Goal: Information Seeking & Learning: Learn about a topic

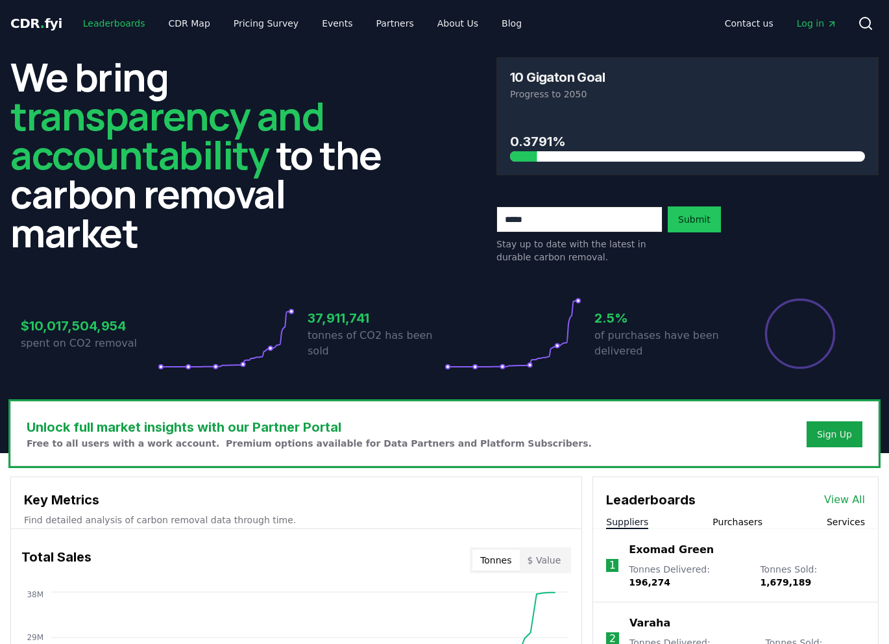
click at [121, 22] on link "Leaderboards" at bounding box center [114, 23] width 83 height 23
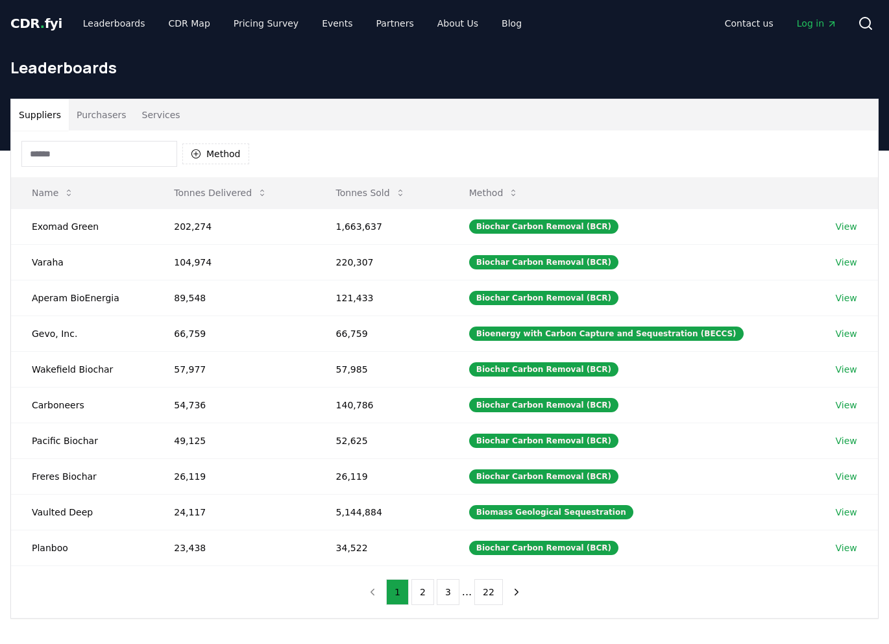
click at [94, 113] on button "Purchasers" at bounding box center [102, 114] width 66 height 31
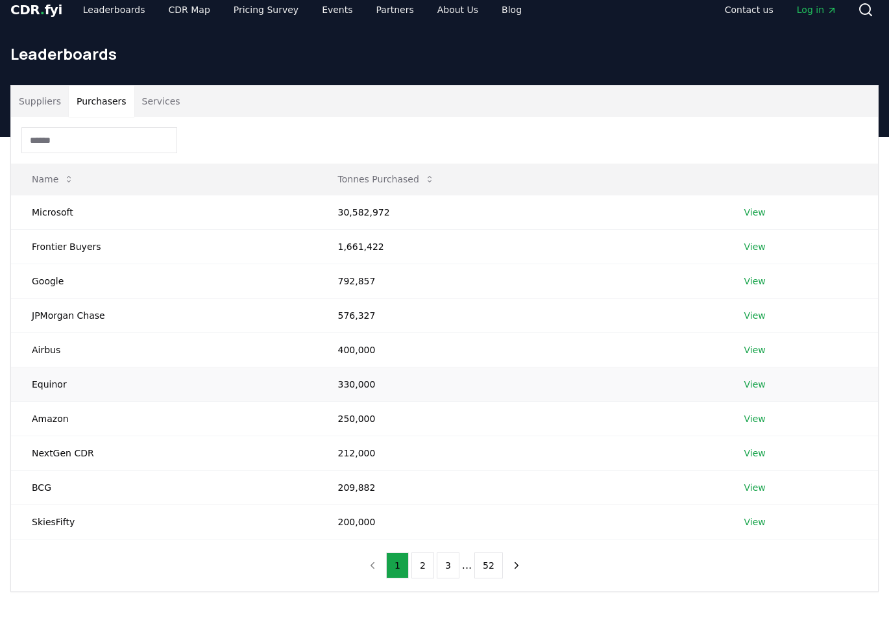
scroll to position [15, 0]
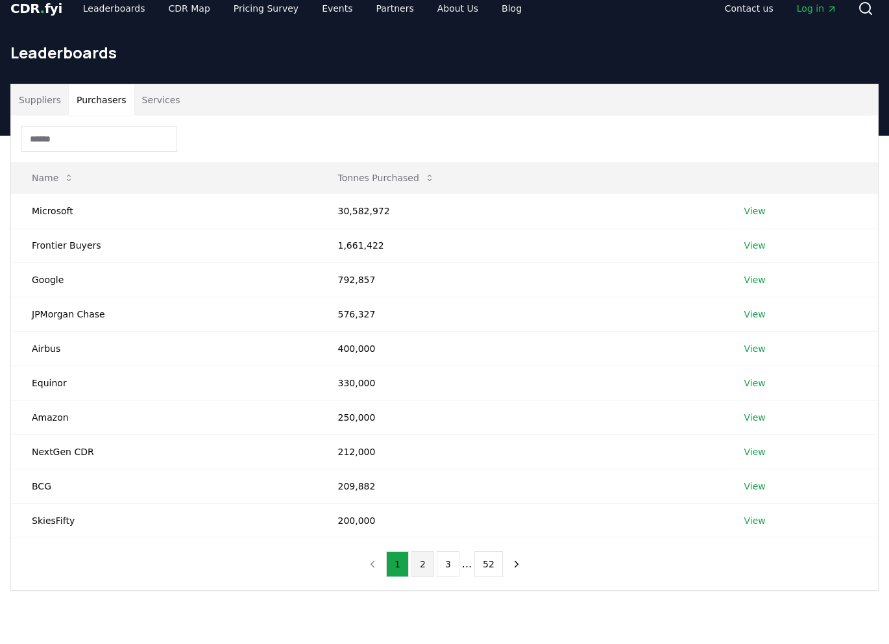
click at [428, 567] on button "2" at bounding box center [422, 564] width 23 height 26
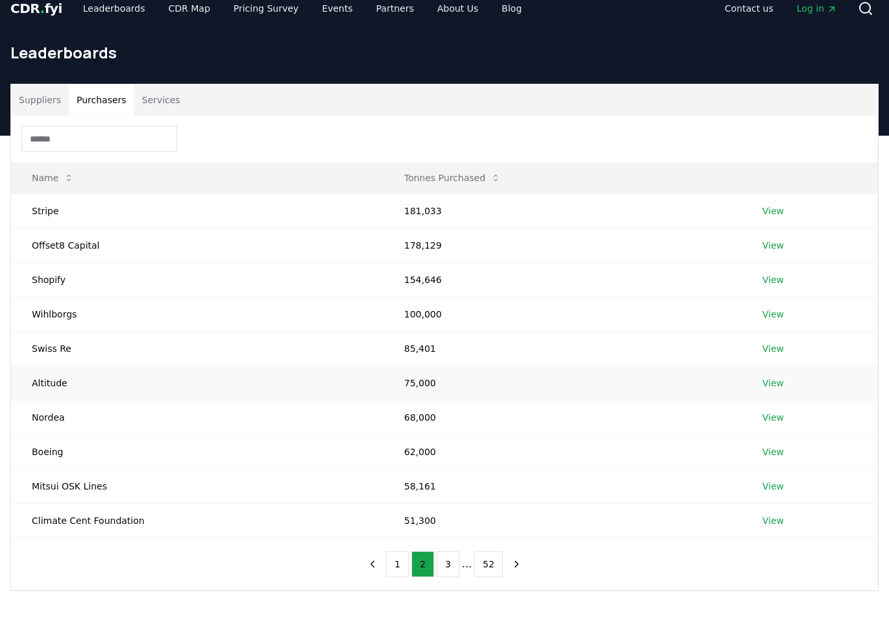
click at [774, 382] on link "View" at bounding box center [772, 382] width 21 height 13
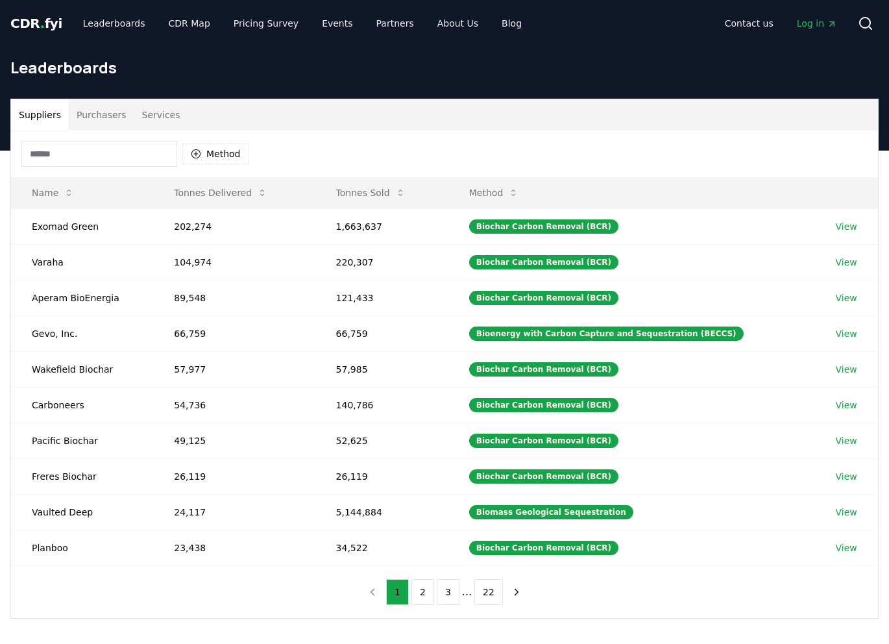
scroll to position [15, 0]
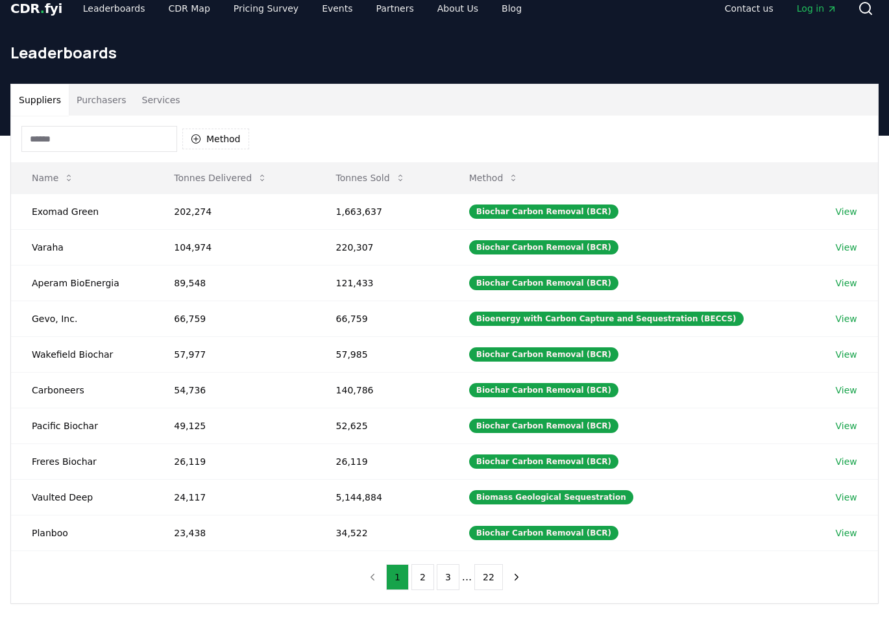
click at [97, 98] on button "Purchasers" at bounding box center [102, 99] width 66 height 31
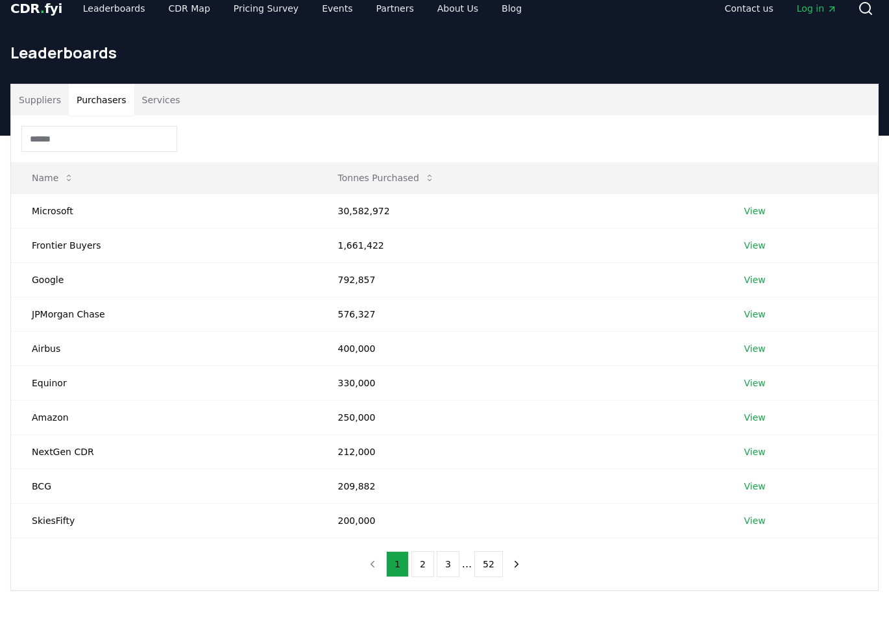
scroll to position [0, 0]
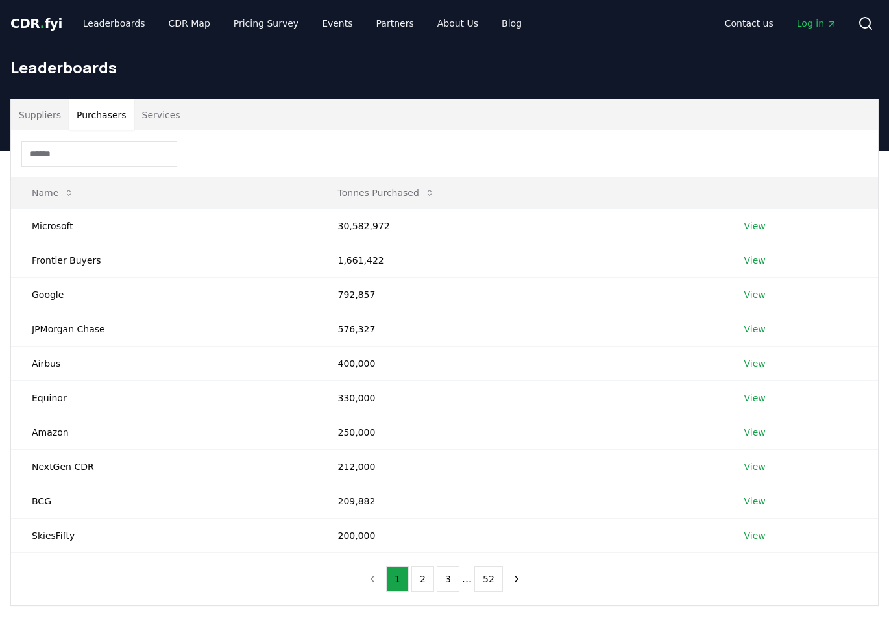
click at [40, 18] on span "CDR . fyi" at bounding box center [36, 24] width 52 height 16
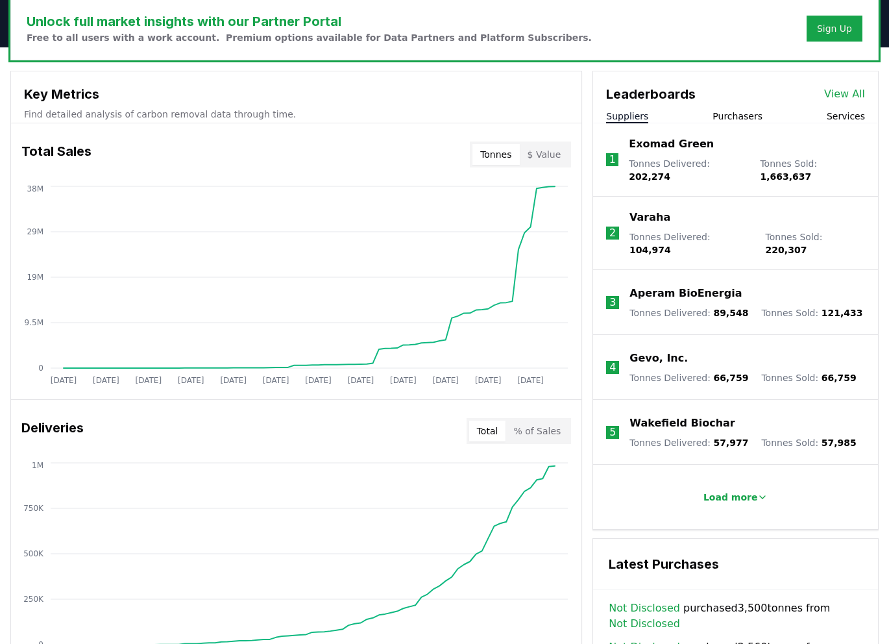
scroll to position [419, 0]
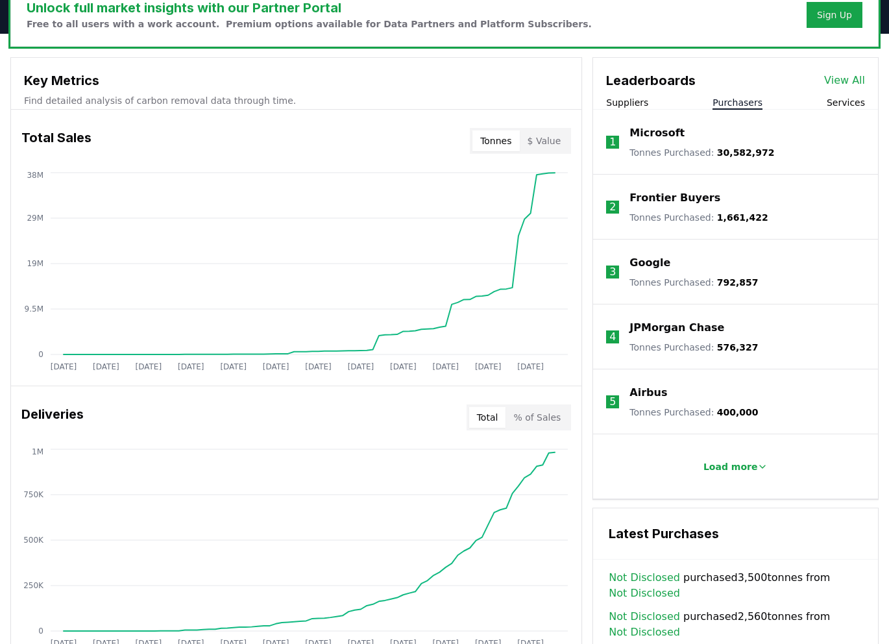
click at [733, 103] on button "Purchasers" at bounding box center [738, 102] width 50 height 13
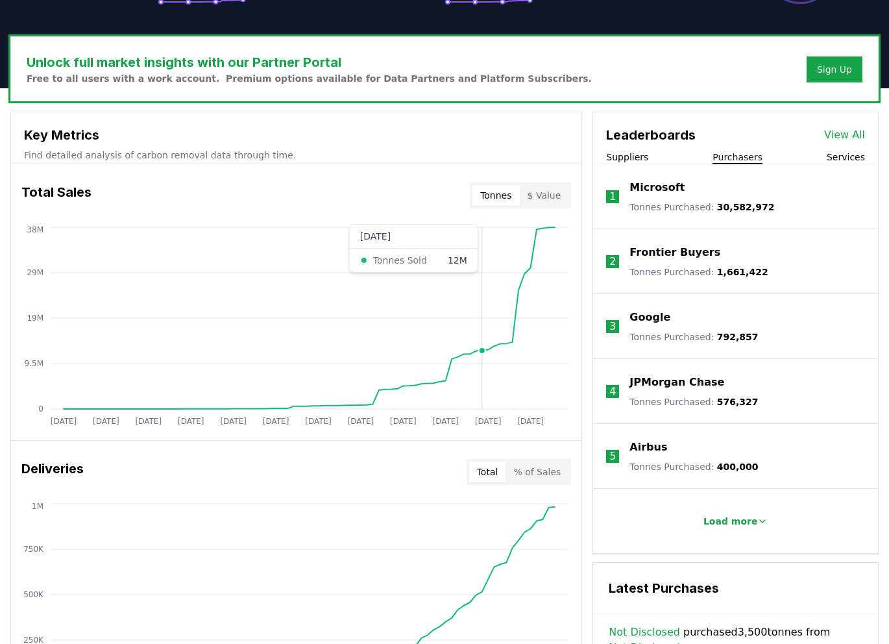
scroll to position [358, 0]
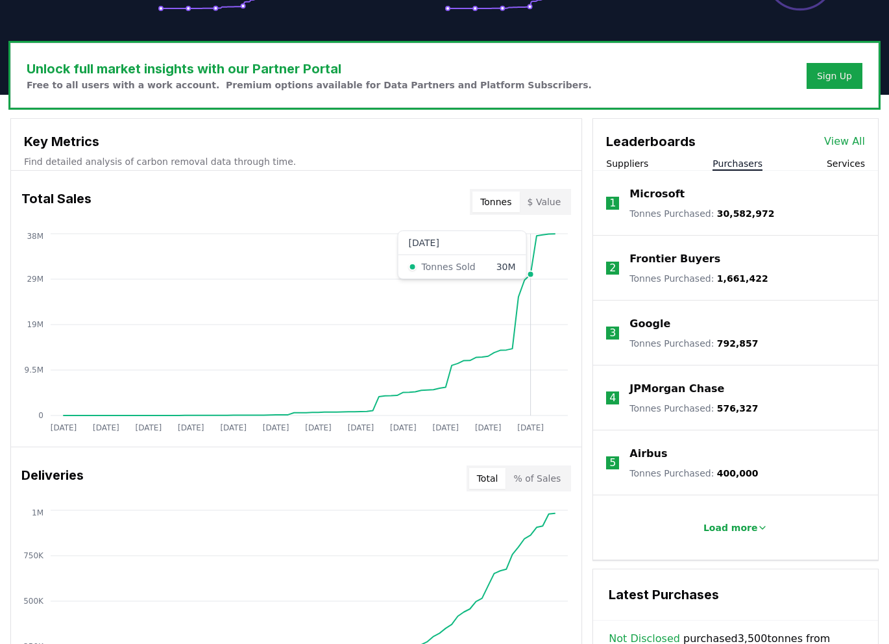
click at [530, 273] on circle at bounding box center [531, 274] width 6 height 6
click at [552, 234] on circle at bounding box center [549, 233] width 6 height 6
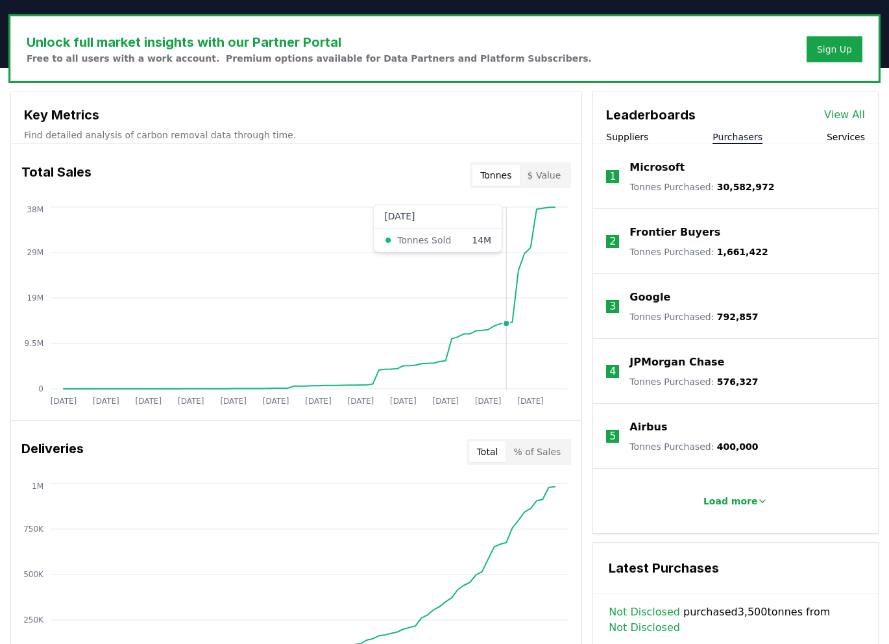
scroll to position [408, 0]
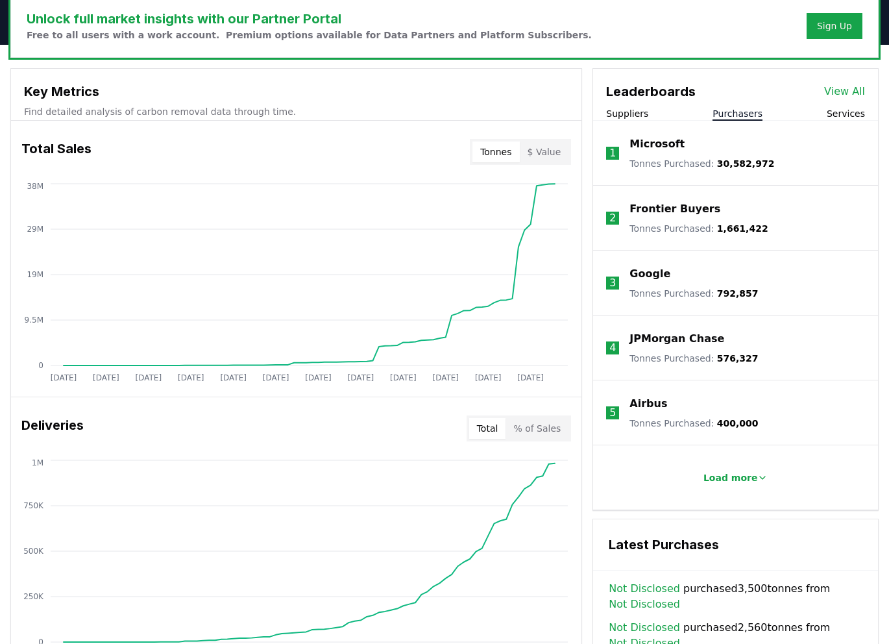
click at [852, 93] on link "View All" at bounding box center [844, 92] width 41 height 16
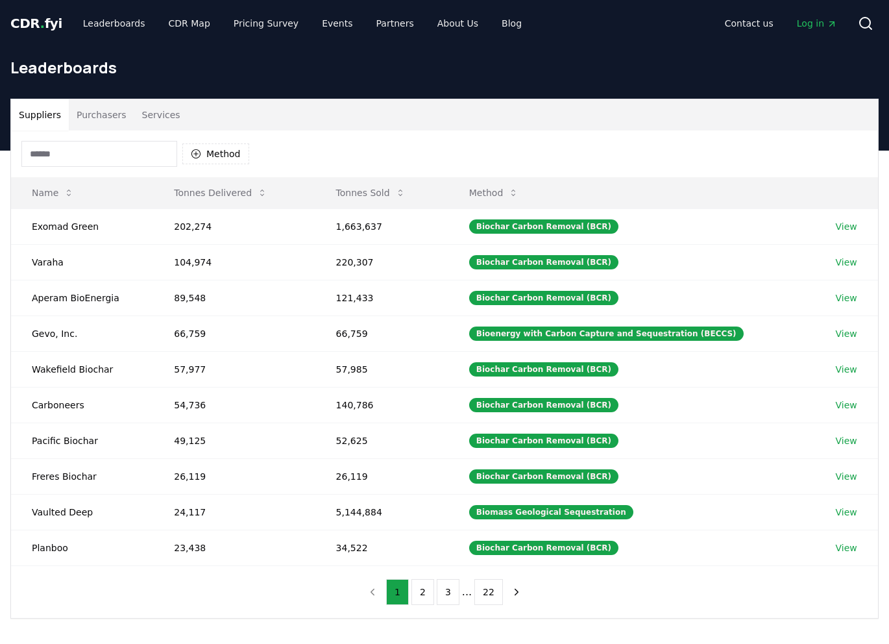
click at [93, 114] on button "Purchasers" at bounding box center [102, 114] width 66 height 31
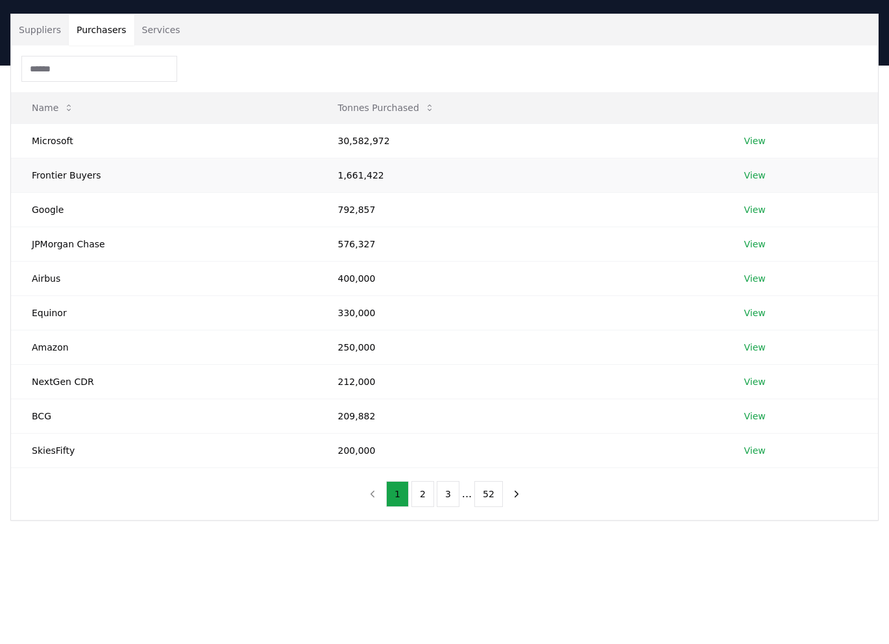
scroll to position [82, 0]
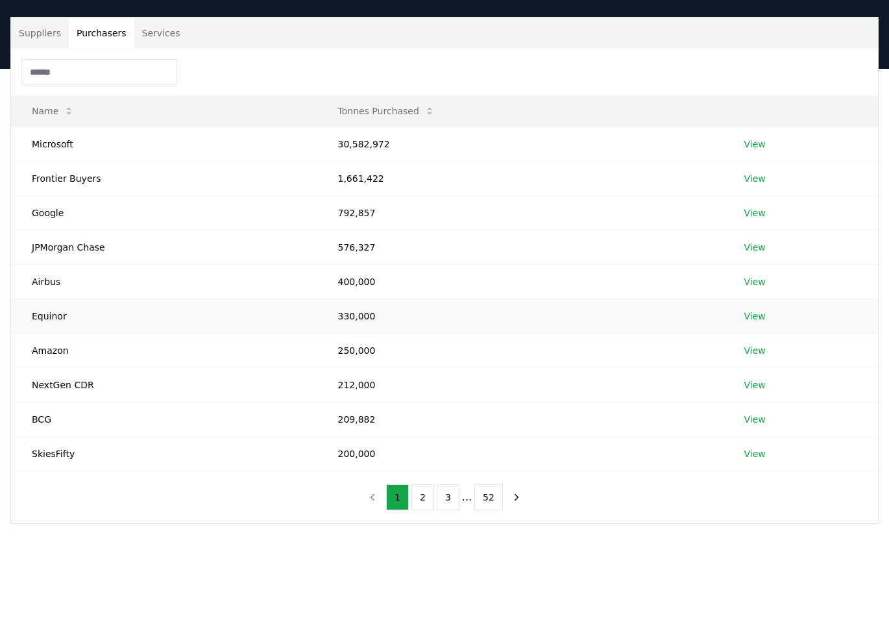
click at [757, 315] on link "View" at bounding box center [754, 316] width 21 height 13
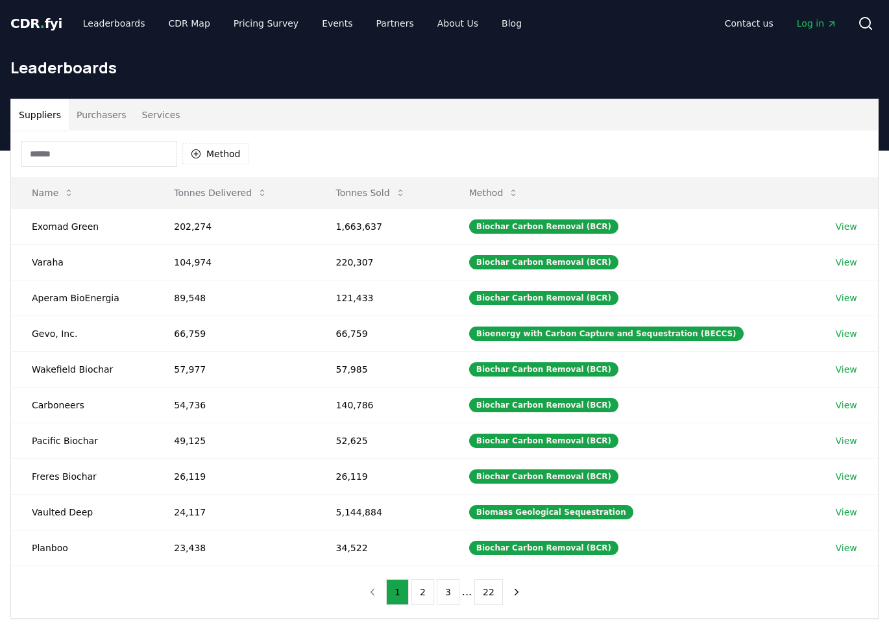
scroll to position [82, 0]
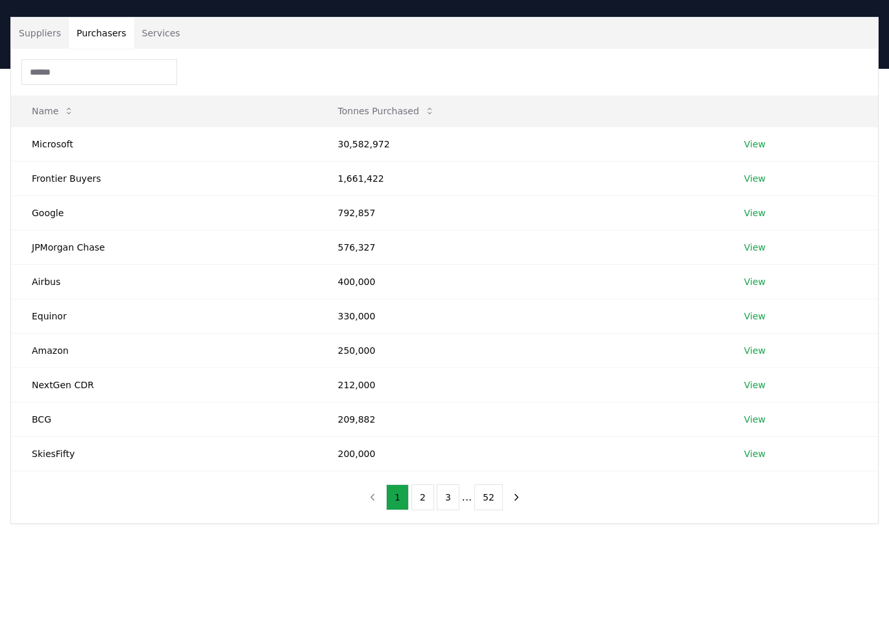
click at [93, 32] on button "Purchasers" at bounding box center [102, 33] width 66 height 31
click at [751, 315] on link "View" at bounding box center [754, 316] width 21 height 13
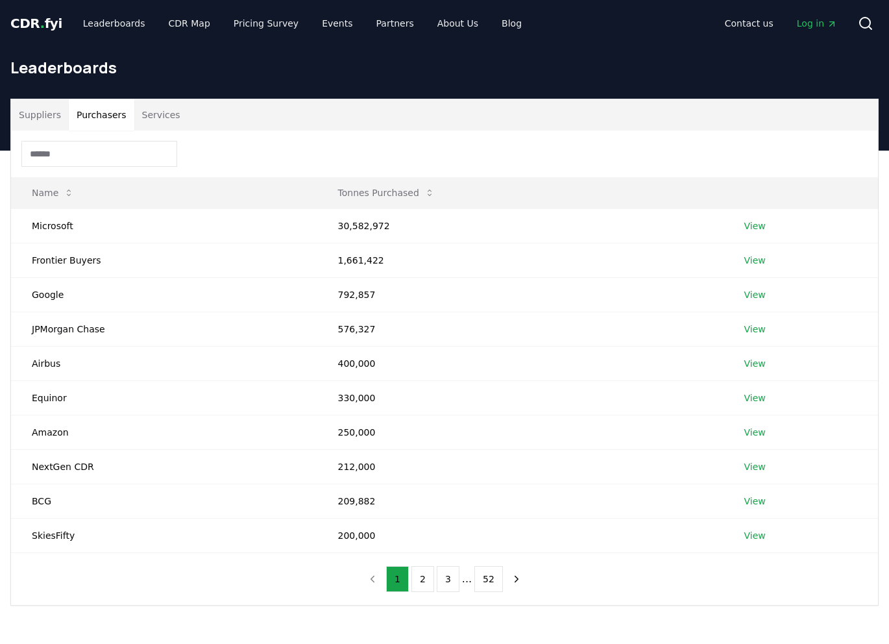
scroll to position [82, 0]
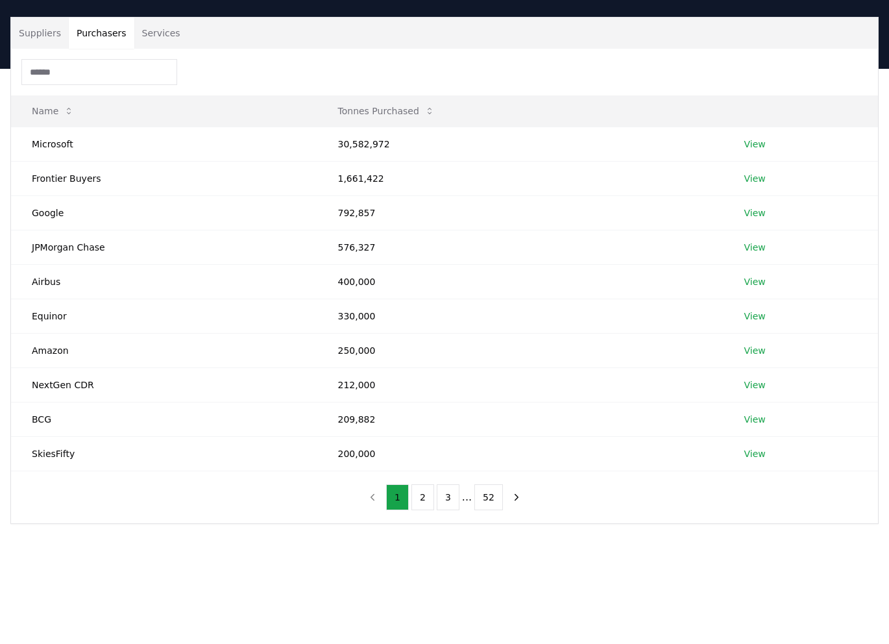
click at [109, 25] on button "Purchasers" at bounding box center [102, 33] width 66 height 31
click at [319, 422] on td "209,882" at bounding box center [520, 419] width 406 height 34
click at [420, 497] on button "2" at bounding box center [422, 497] width 23 height 26
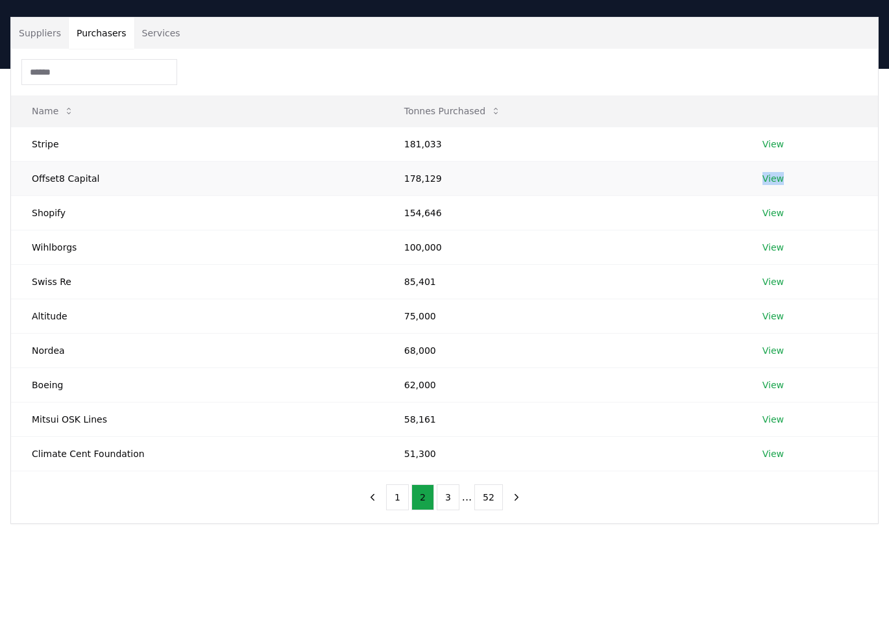
click at [769, 173] on link "View" at bounding box center [772, 178] width 21 height 13
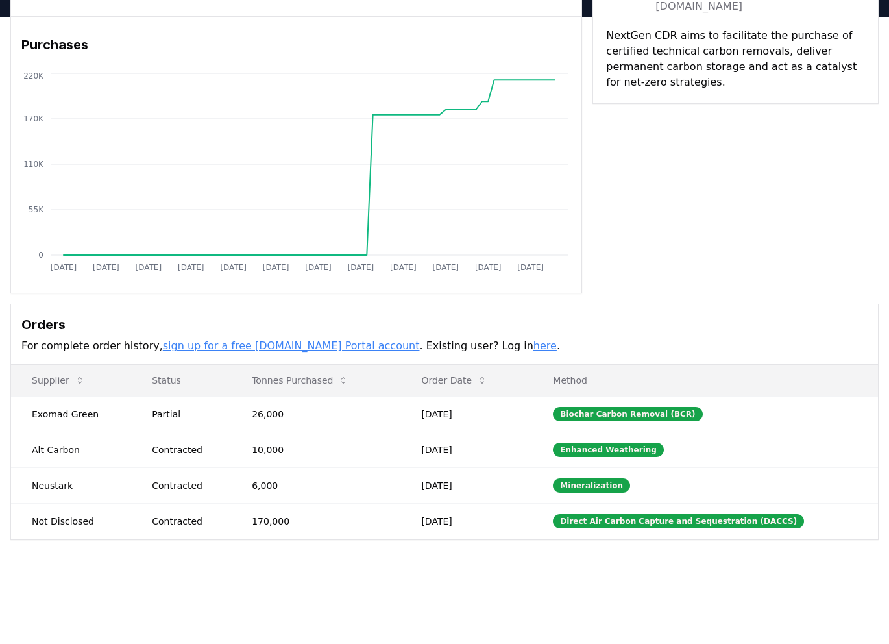
scroll to position [81, 0]
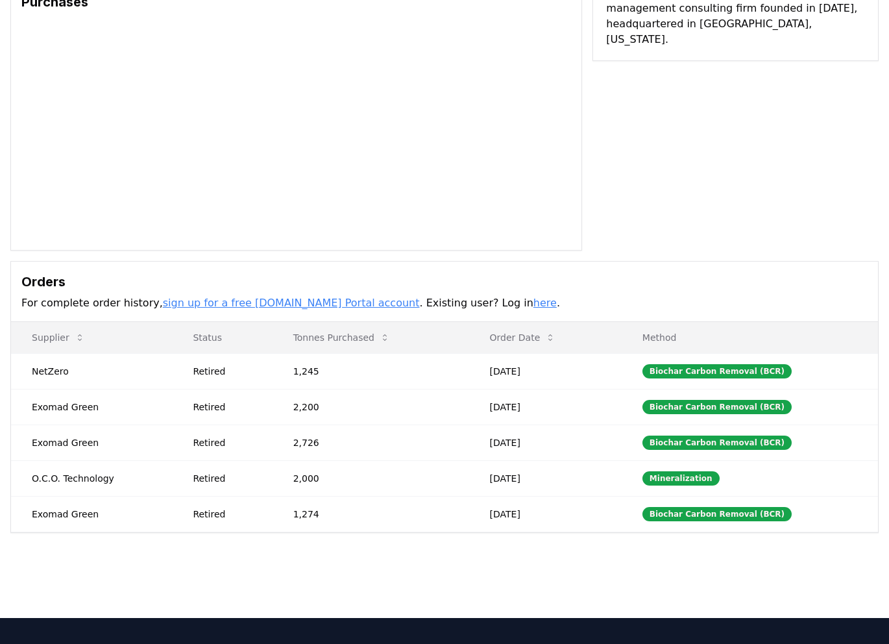
scroll to position [127, 0]
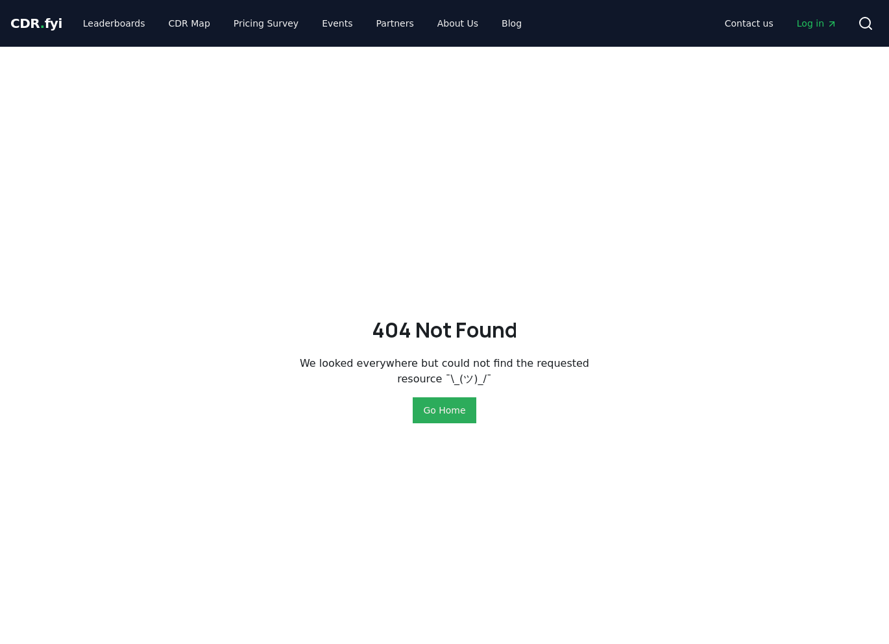
click at [447, 415] on button "Go Home" at bounding box center [444, 410] width 63 height 26
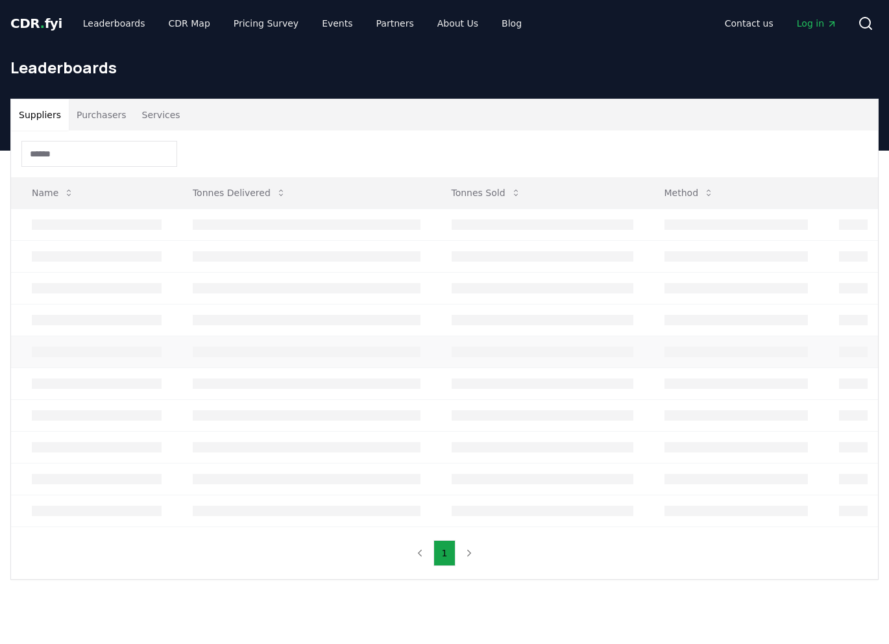
scroll to position [82, 0]
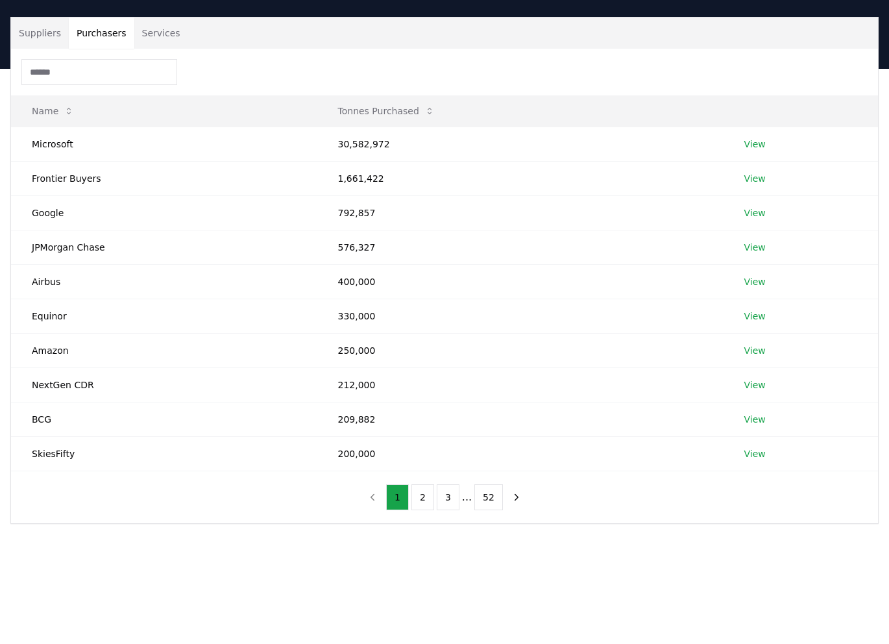
click at [110, 39] on button "Purchasers" at bounding box center [102, 33] width 66 height 31
click at [423, 496] on button "2" at bounding box center [422, 497] width 23 height 26
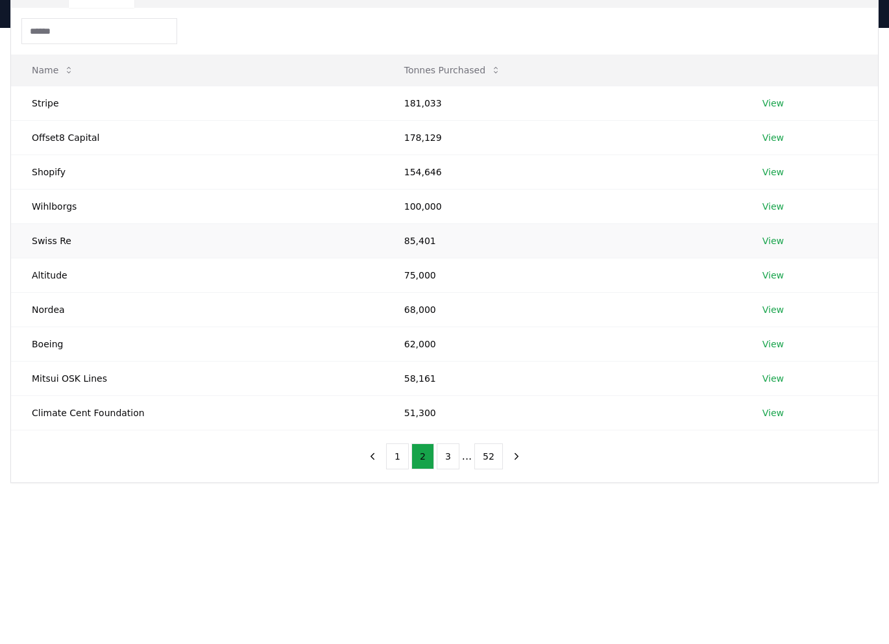
scroll to position [127, 0]
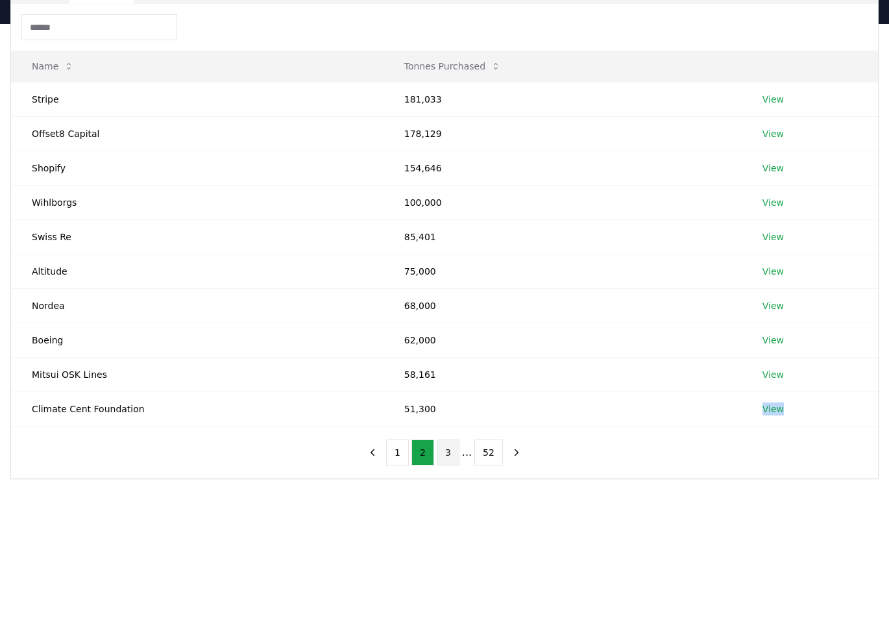
click at [444, 450] on button "3" at bounding box center [448, 452] width 23 height 26
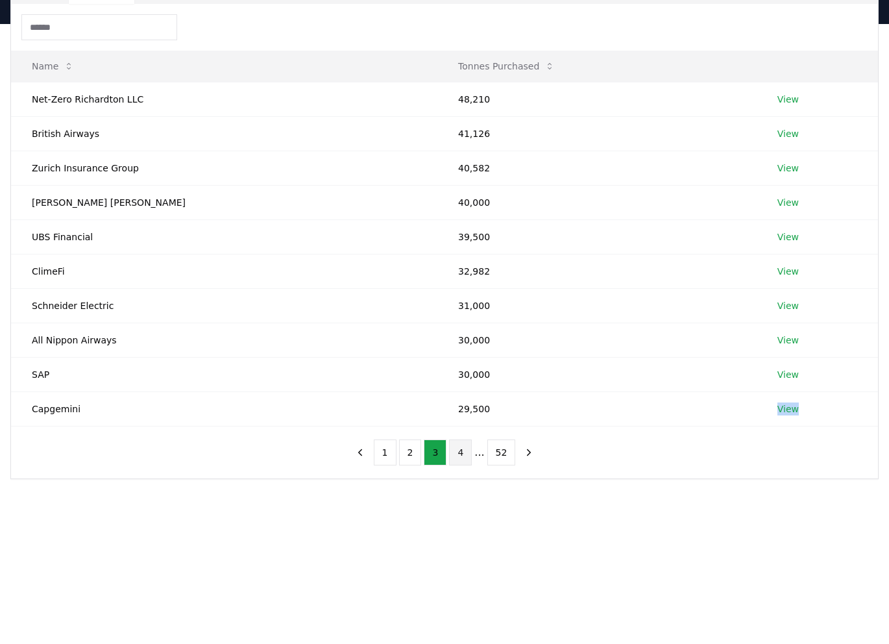
click at [459, 447] on button "4" at bounding box center [460, 452] width 23 height 26
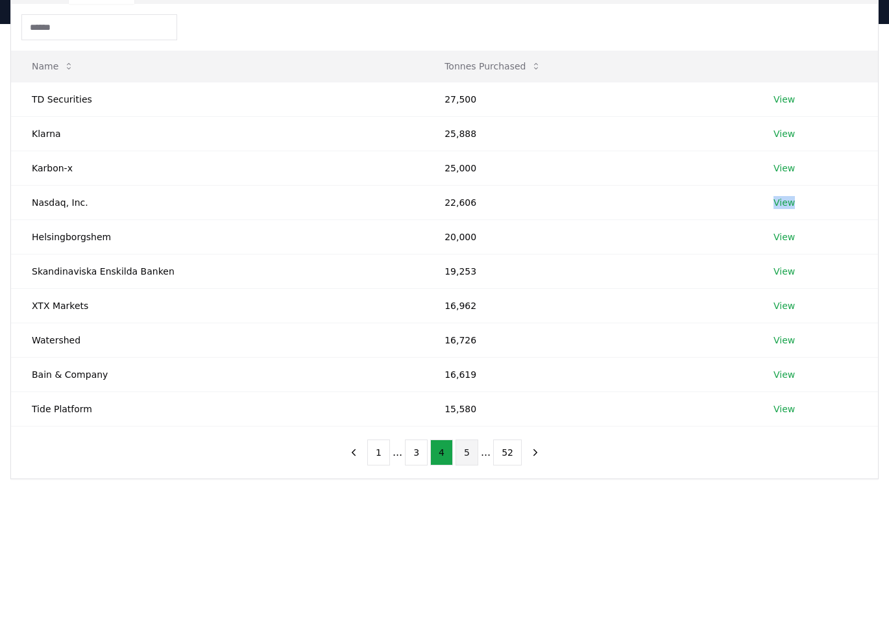
click at [467, 448] on button "5" at bounding box center [467, 452] width 23 height 26
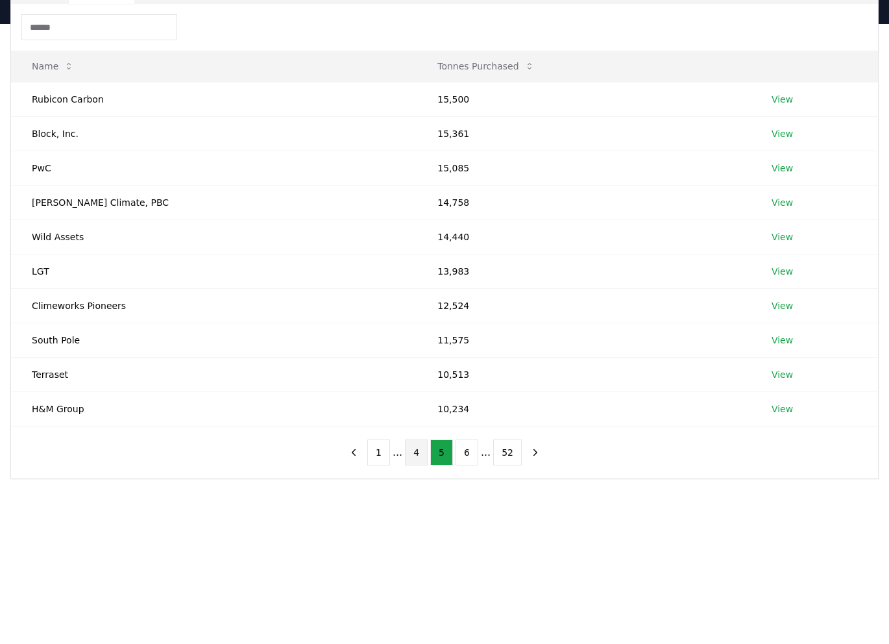
click at [425, 451] on button "4" at bounding box center [416, 452] width 23 height 26
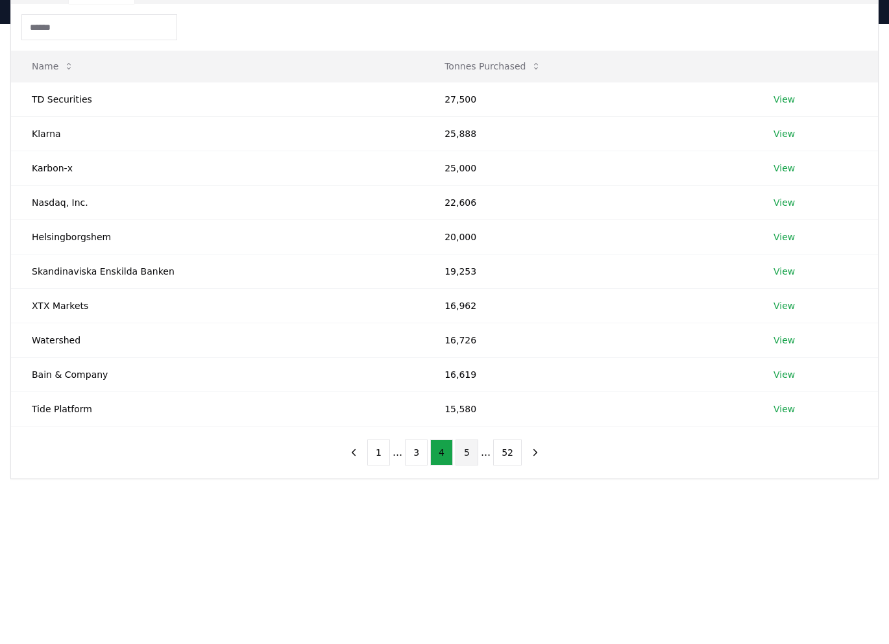
click at [463, 454] on button "5" at bounding box center [467, 452] width 23 height 26
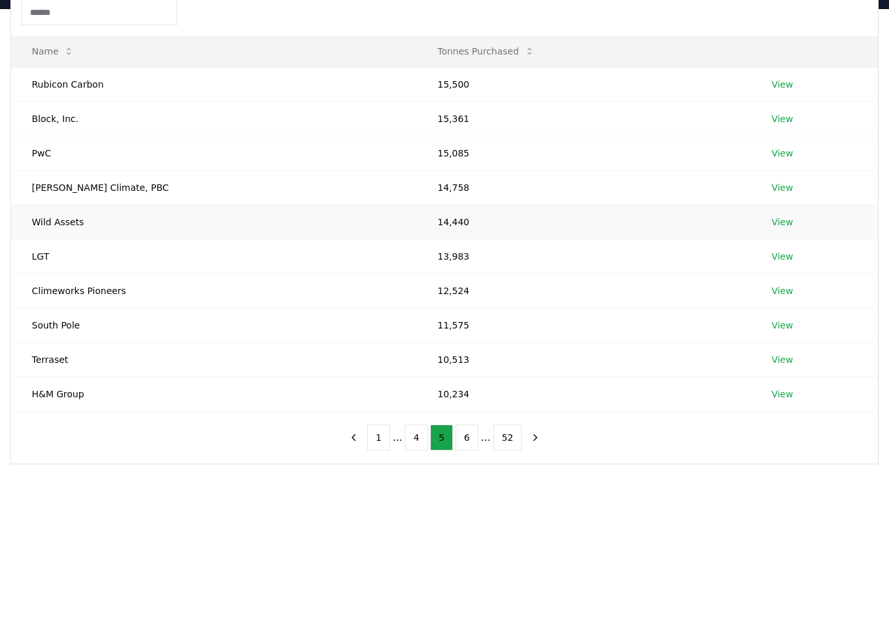
scroll to position [144, 0]
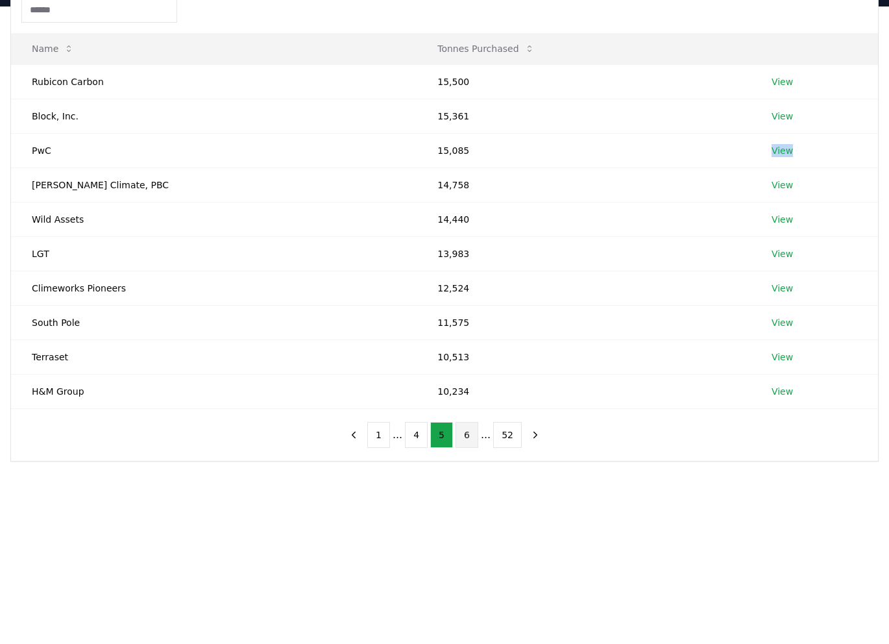
click at [466, 437] on button "6" at bounding box center [467, 435] width 23 height 26
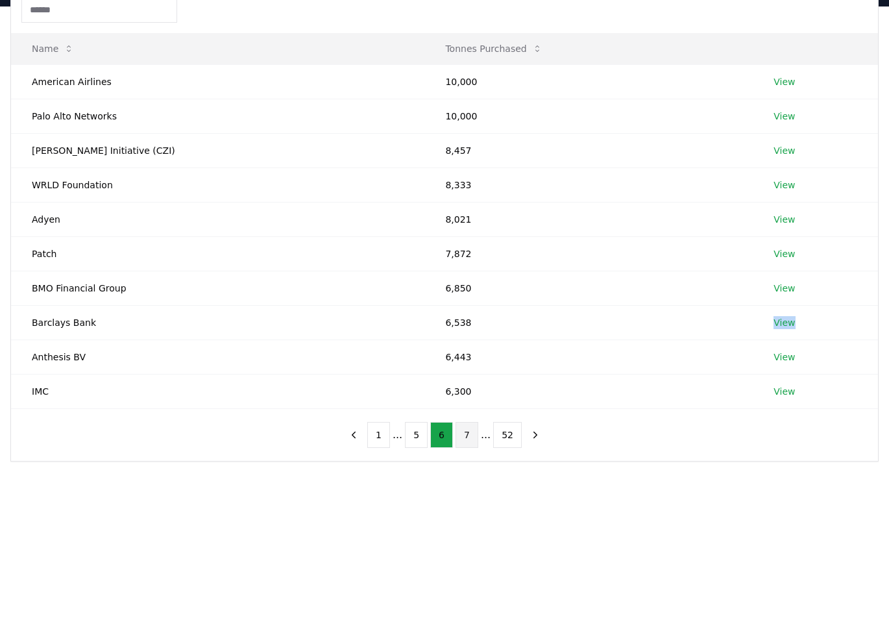
click at [467, 433] on button "7" at bounding box center [467, 435] width 23 height 26
click at [465, 432] on button "8" at bounding box center [467, 435] width 23 height 26
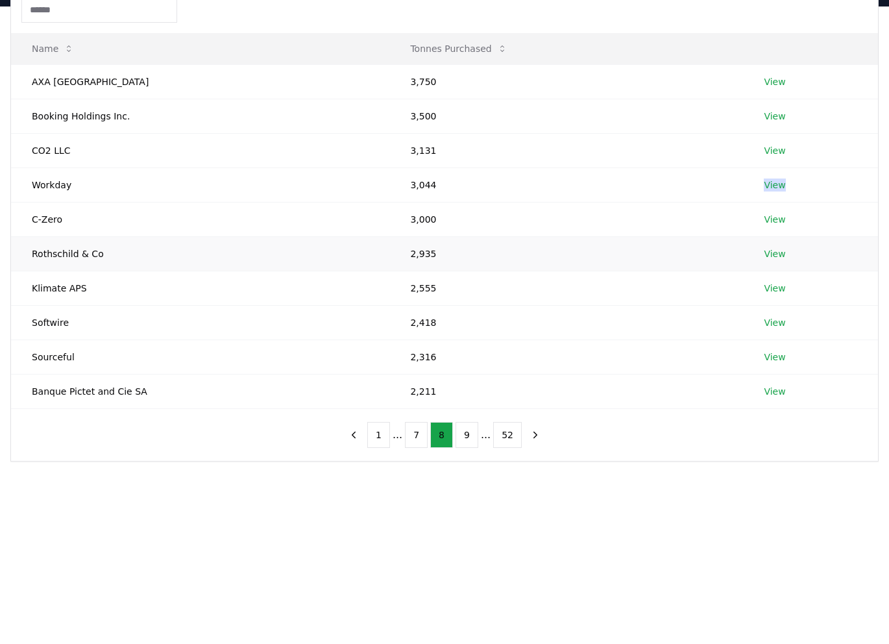
scroll to position [151, 0]
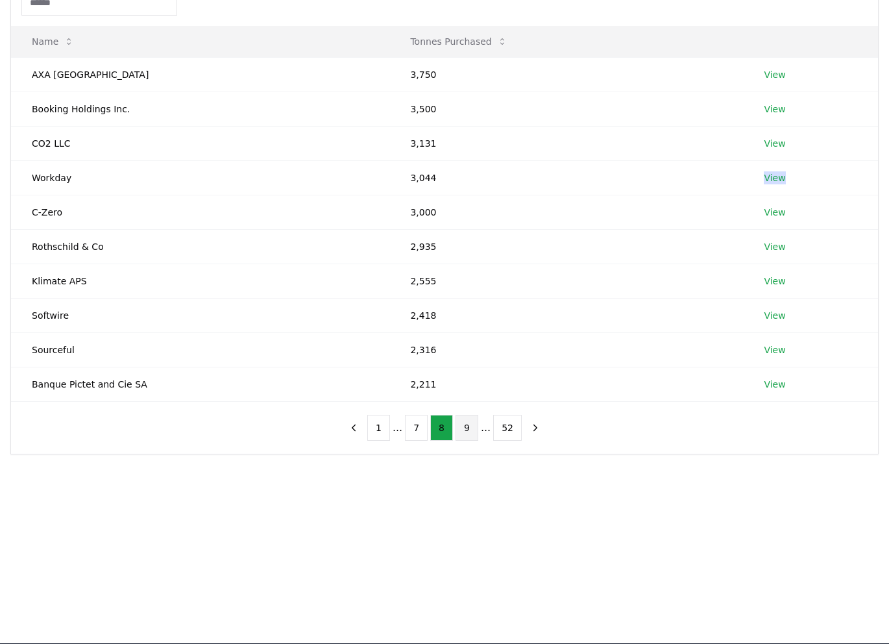
click at [472, 427] on button "9" at bounding box center [467, 428] width 23 height 26
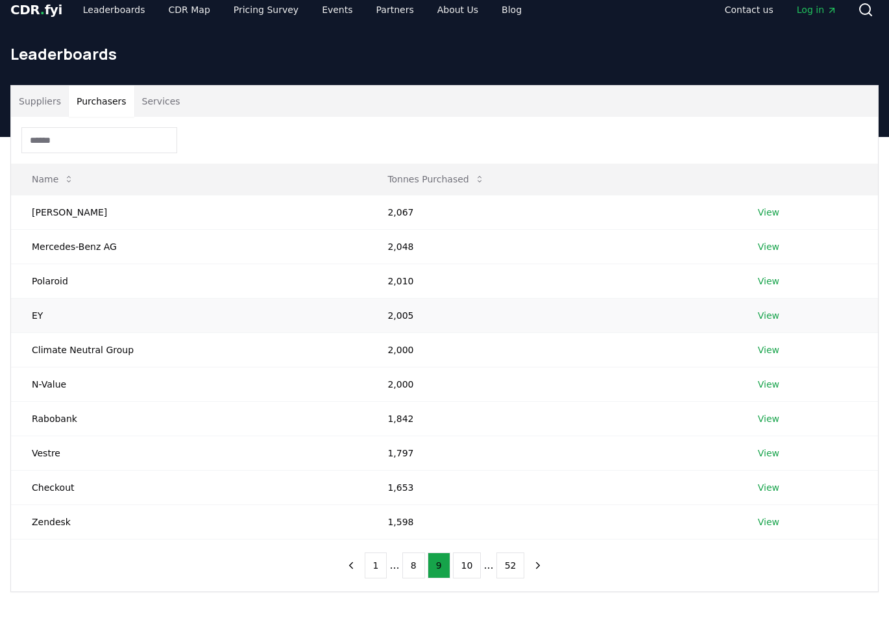
scroll to position [0, 0]
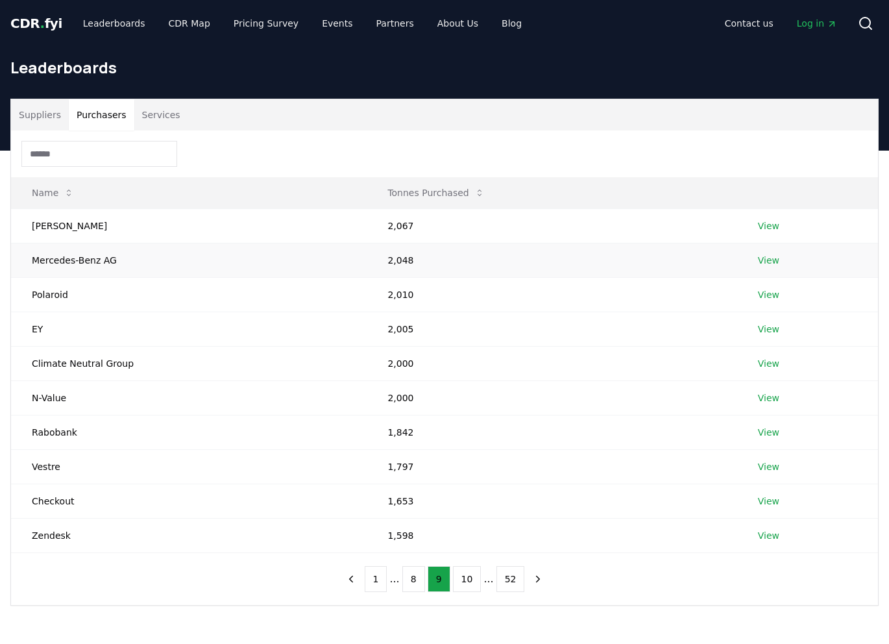
click at [759, 261] on link "View" at bounding box center [768, 260] width 21 height 13
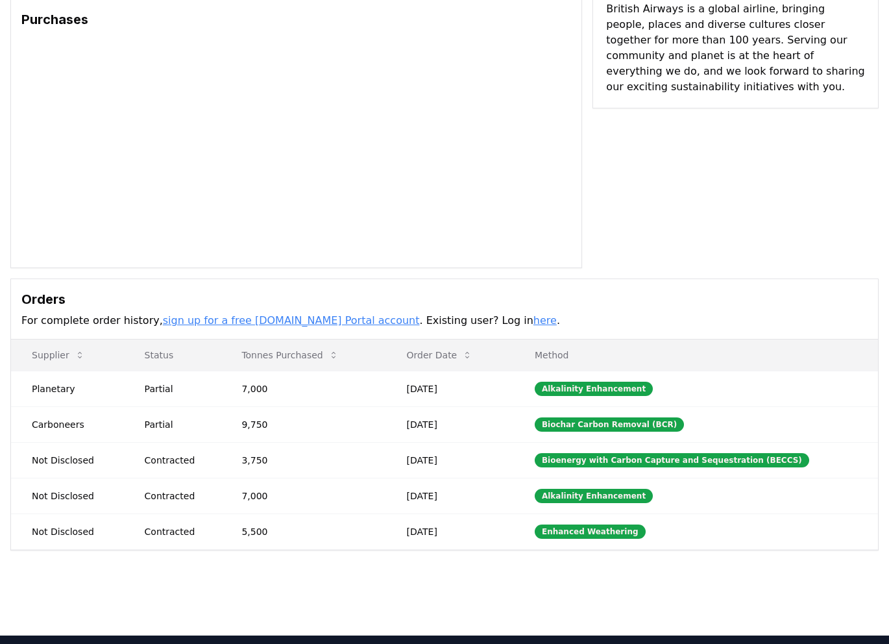
scroll to position [30, 0]
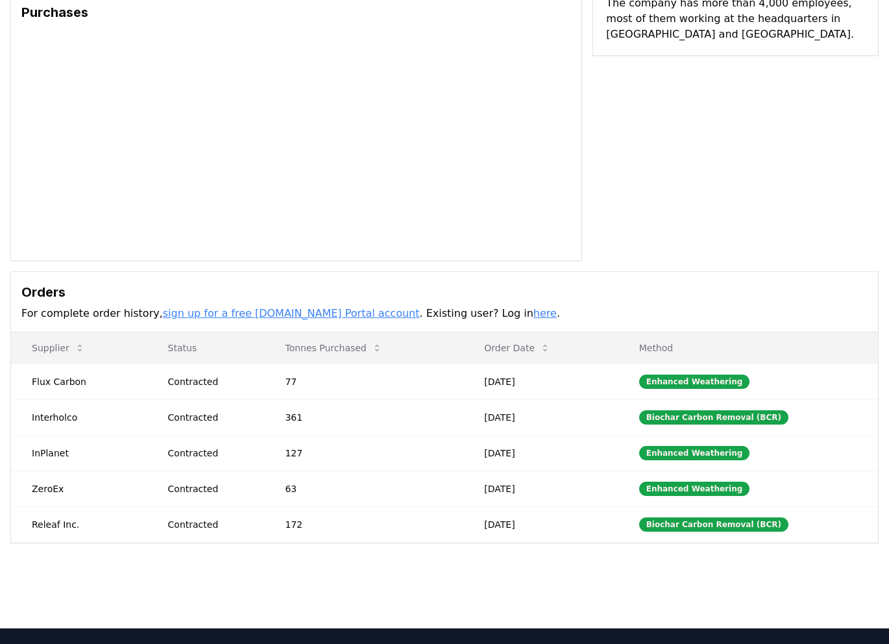
scroll to position [125, 0]
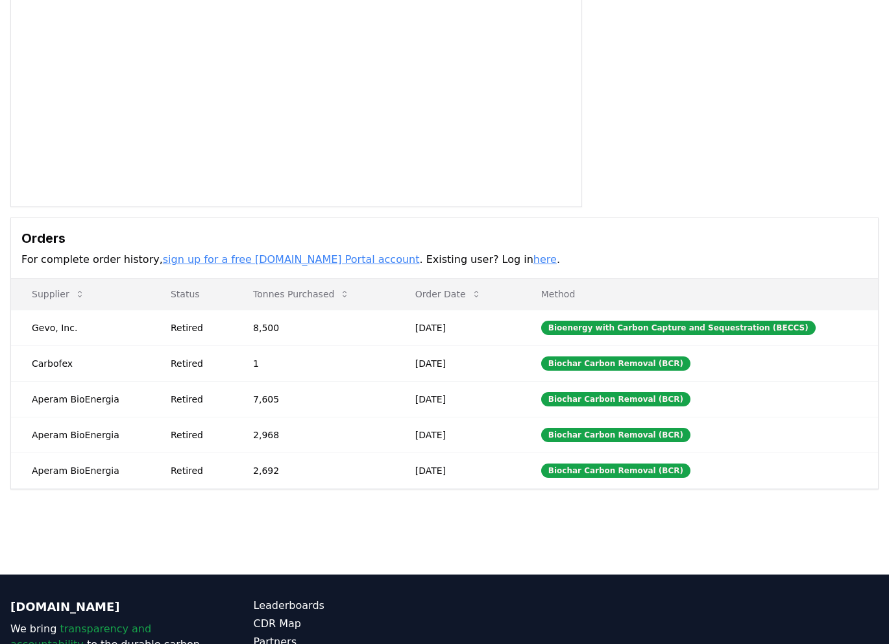
scroll to position [169, 0]
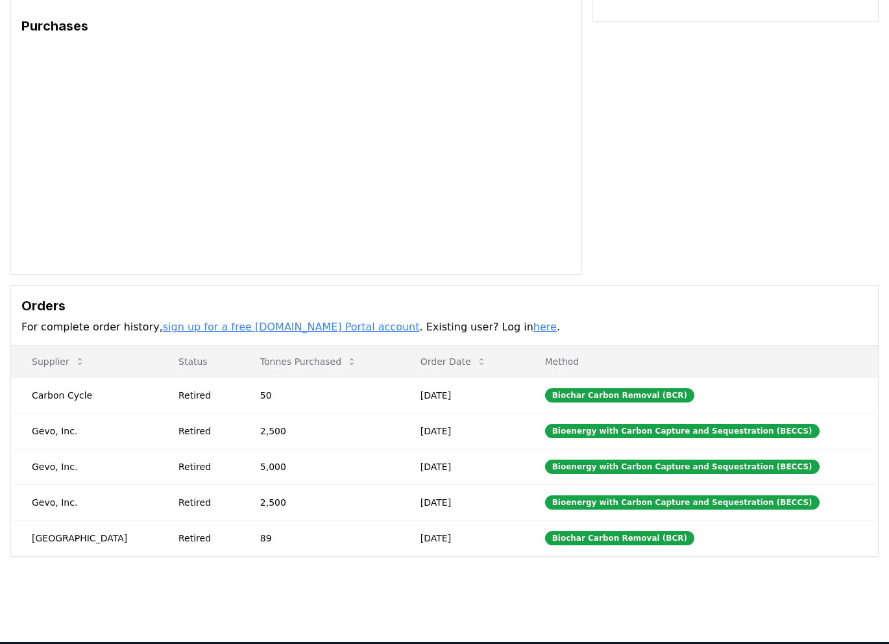
scroll to position [103, 0]
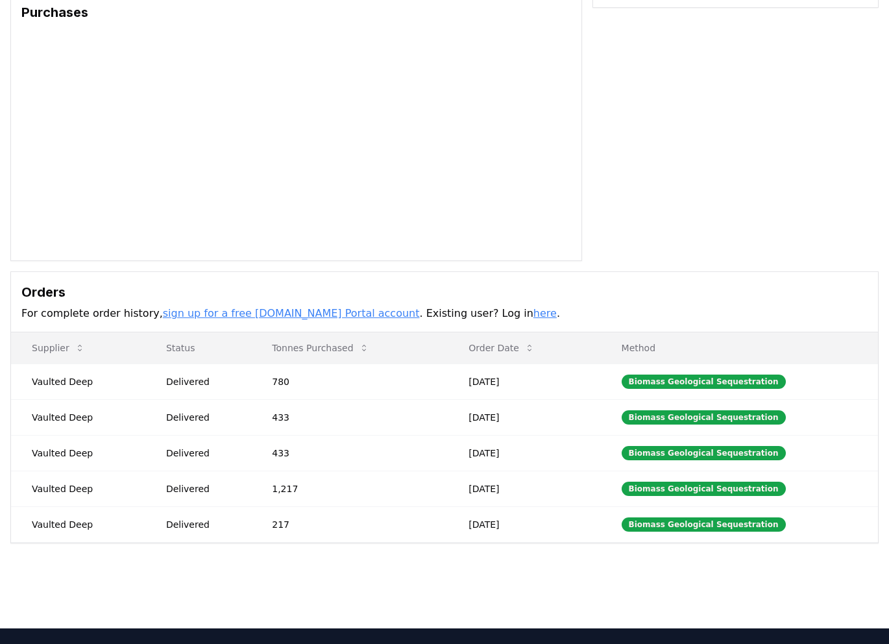
scroll to position [115, 0]
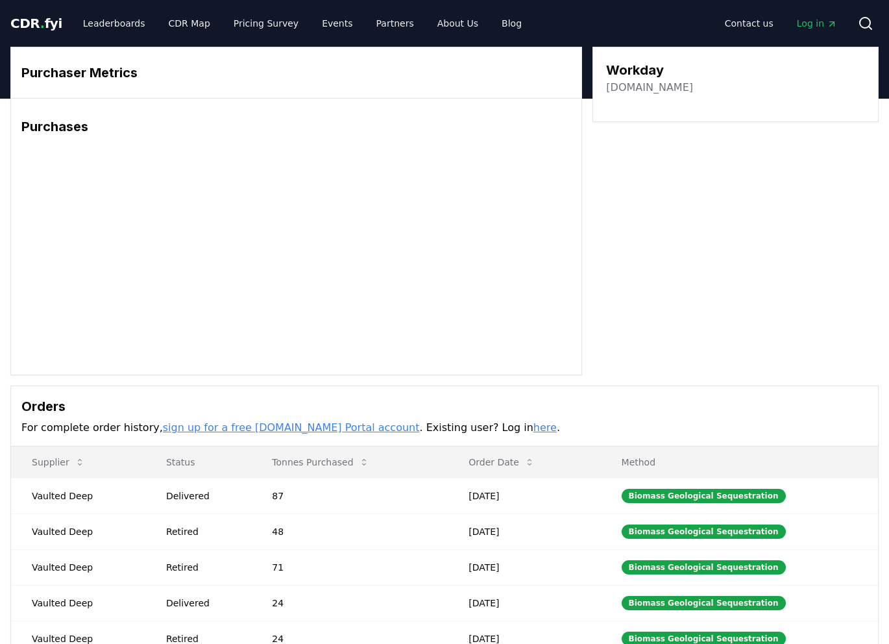
scroll to position [75, 0]
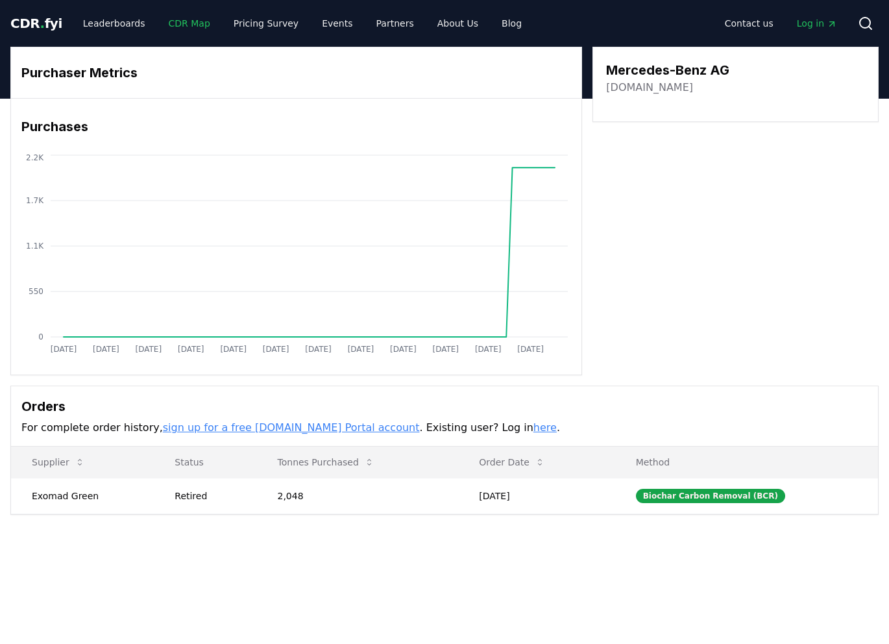
click at [158, 21] on link "CDR Map" at bounding box center [189, 23] width 62 height 23
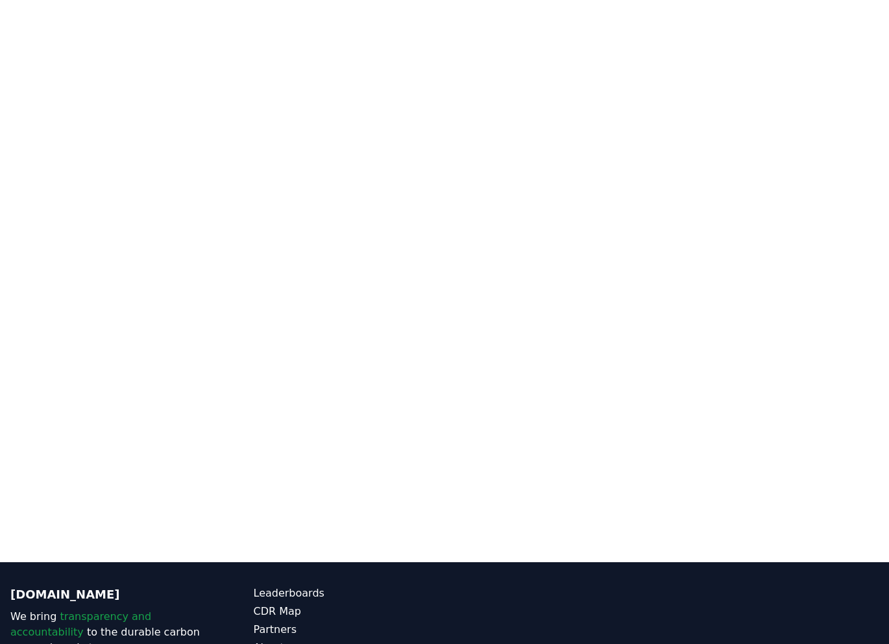
scroll to position [400, 0]
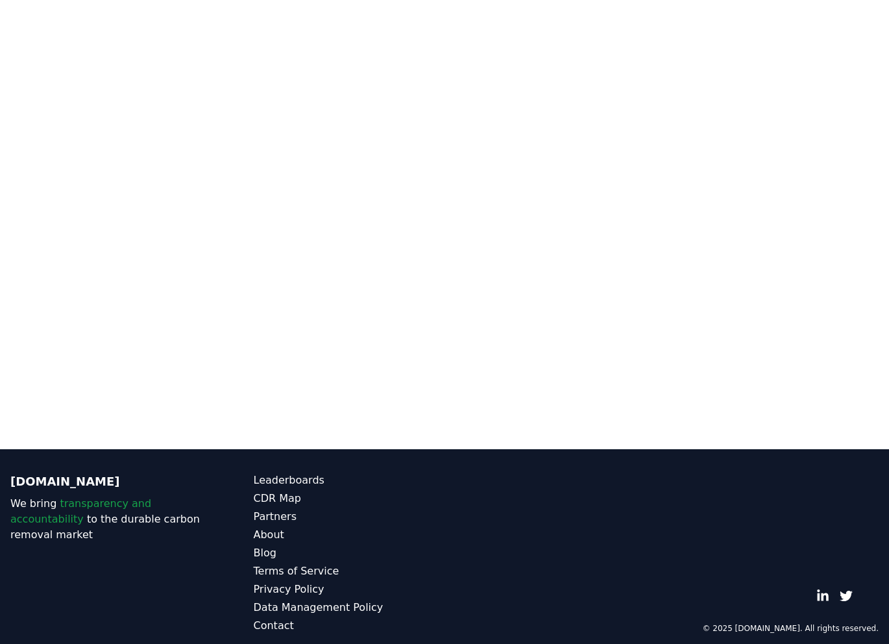
click at [36, 472] on p "[DOMAIN_NAME]" at bounding box center [105, 481] width 191 height 18
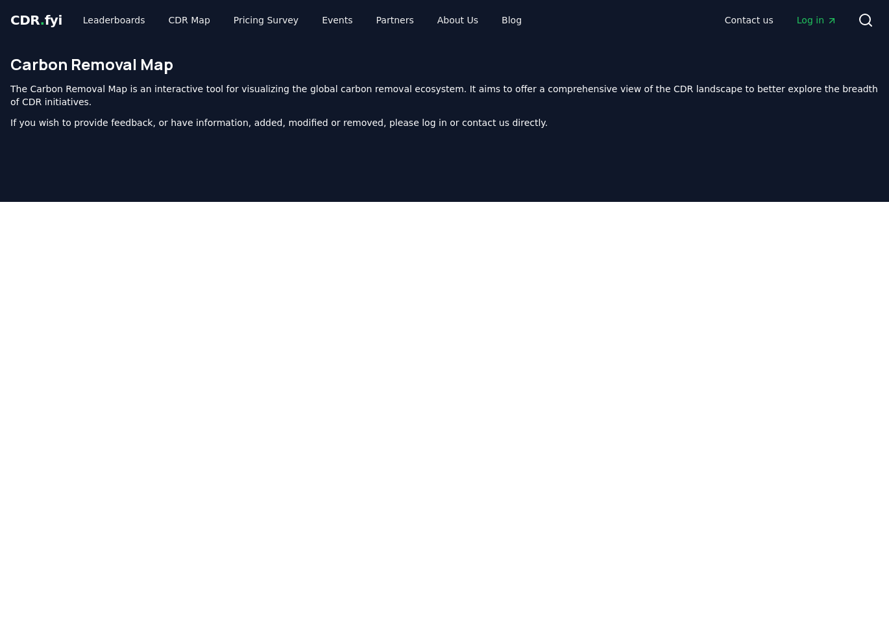
scroll to position [0, 0]
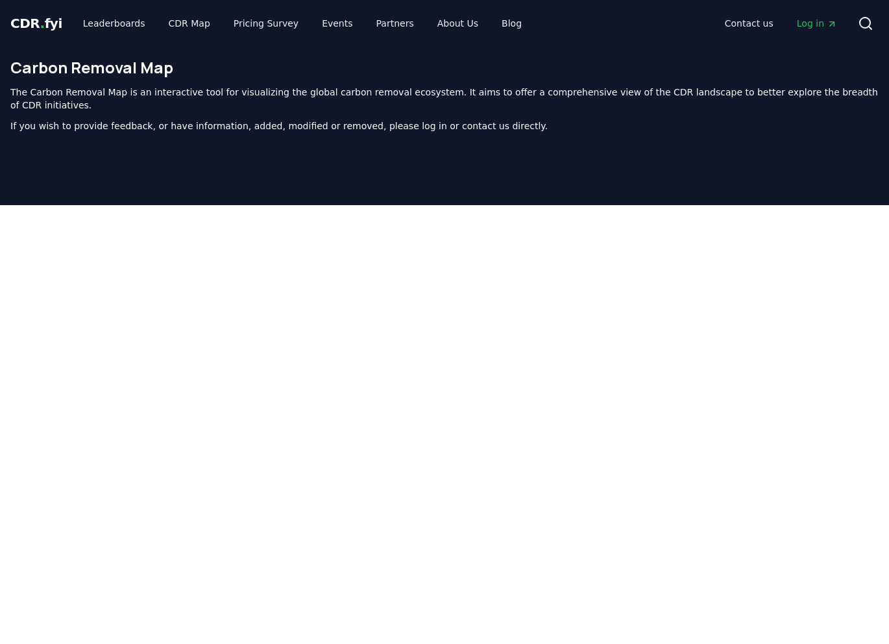
click at [25, 25] on span "CDR . fyi" at bounding box center [36, 24] width 52 height 16
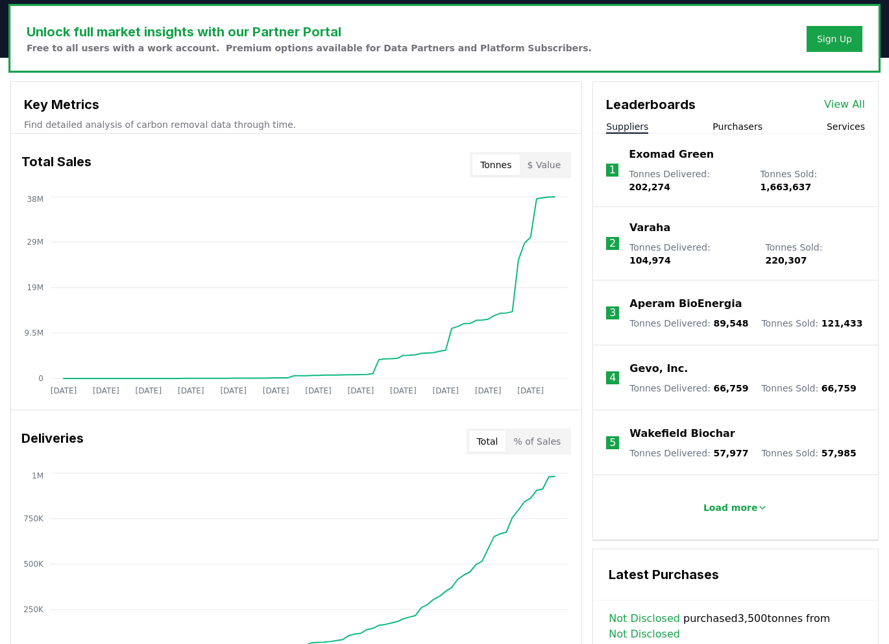
scroll to position [396, 0]
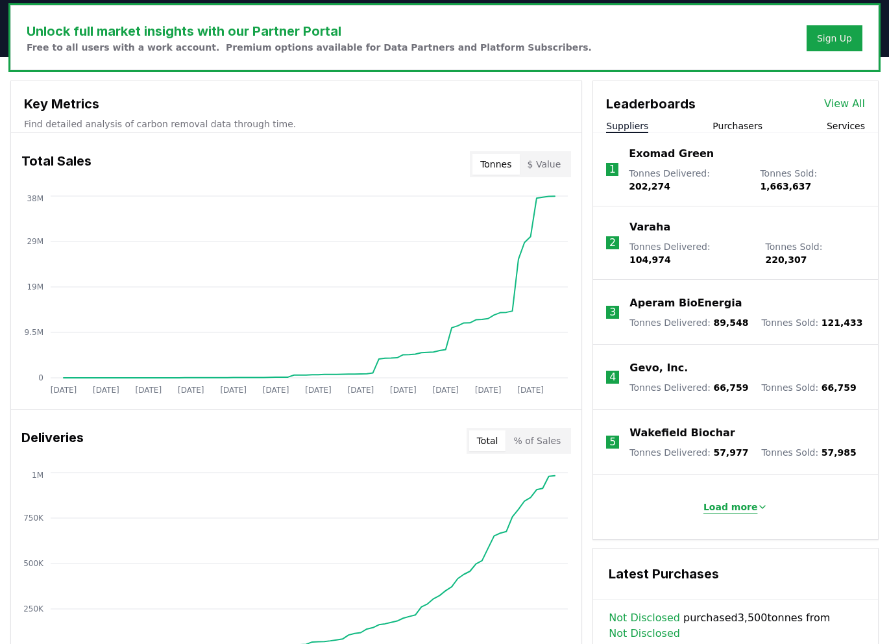
click at [731, 500] on p "Load more" at bounding box center [730, 506] width 55 height 13
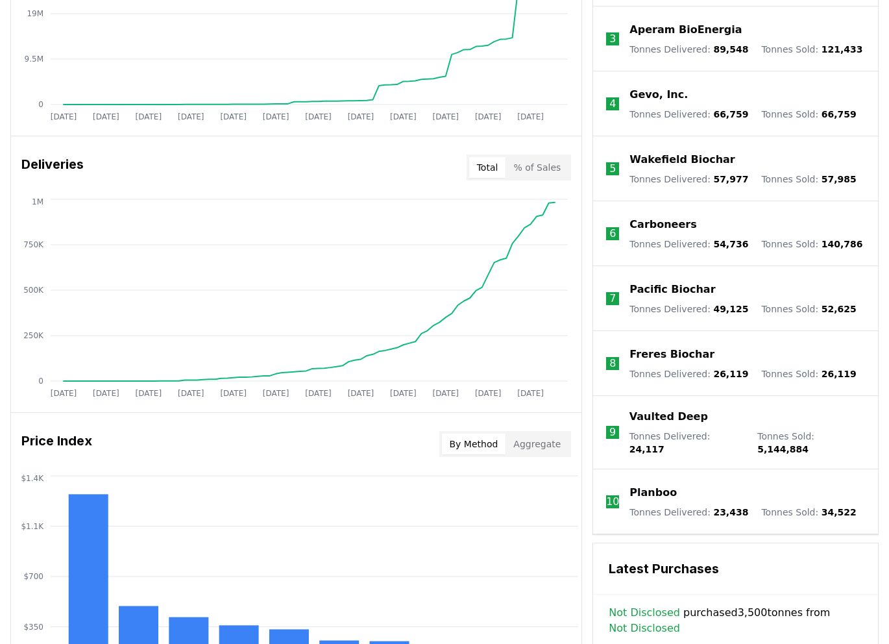
scroll to position [674, 0]
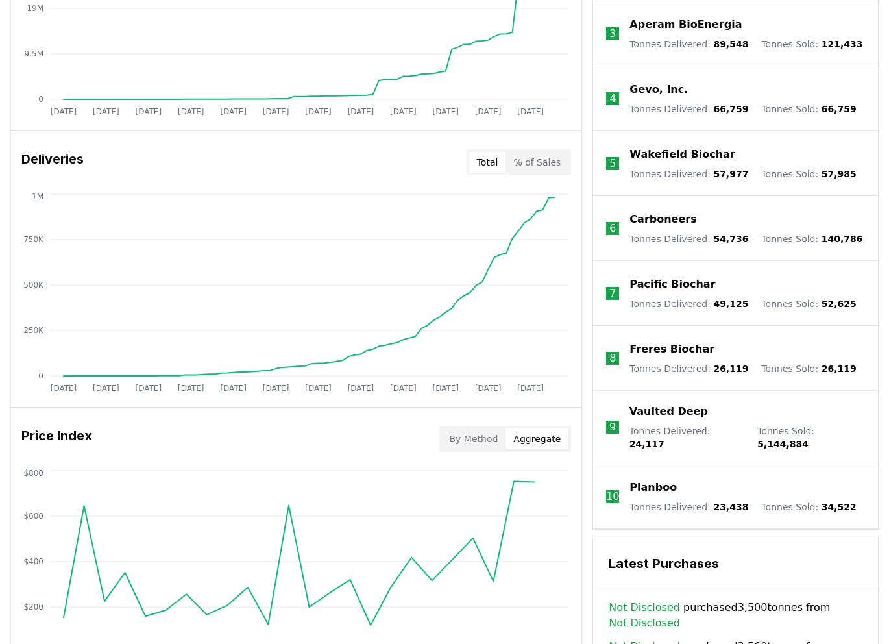
click at [556, 434] on button "Aggregate" at bounding box center [537, 438] width 63 height 21
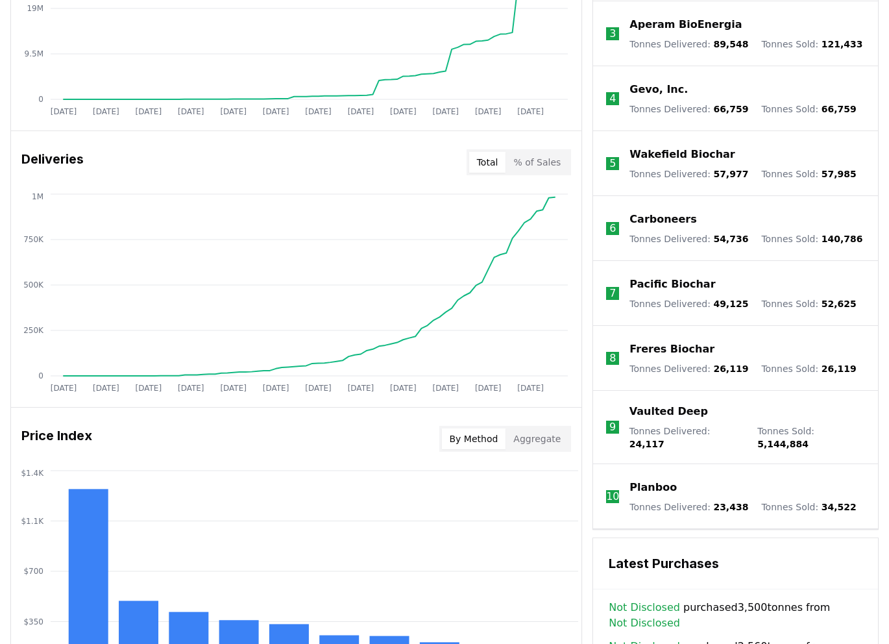
click at [496, 441] on button "By Method" at bounding box center [474, 438] width 64 height 21
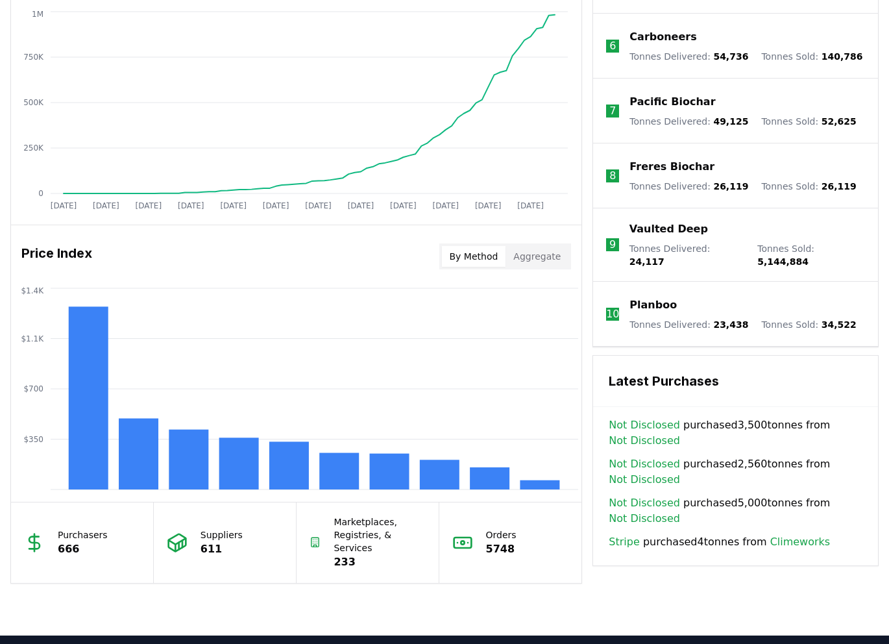
scroll to position [868, 0]
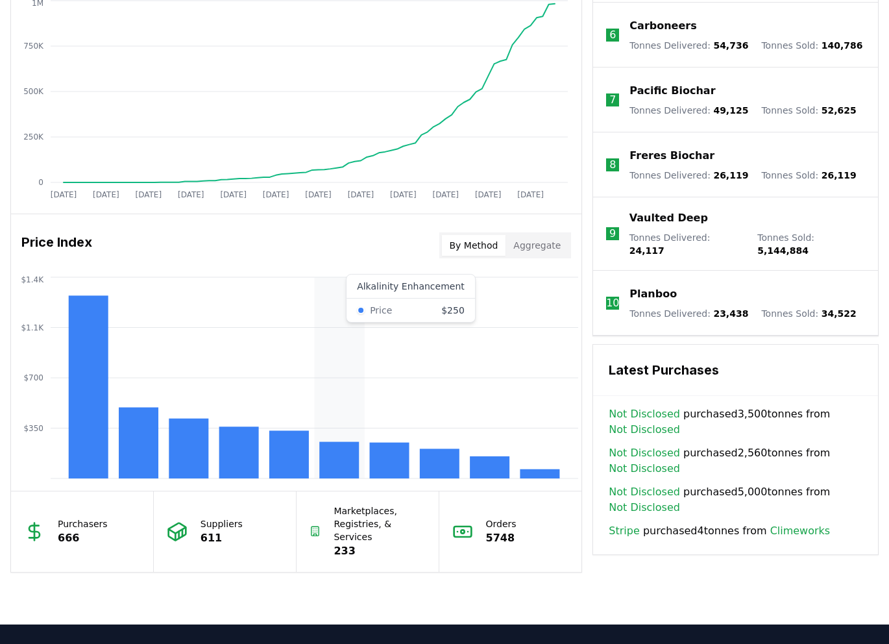
click at [345, 458] on rect at bounding box center [339, 460] width 40 height 36
click at [343, 458] on rect at bounding box center [339, 460] width 40 height 36
click at [339, 453] on rect at bounding box center [339, 460] width 40 height 36
click at [344, 461] on rect at bounding box center [339, 460] width 40 height 36
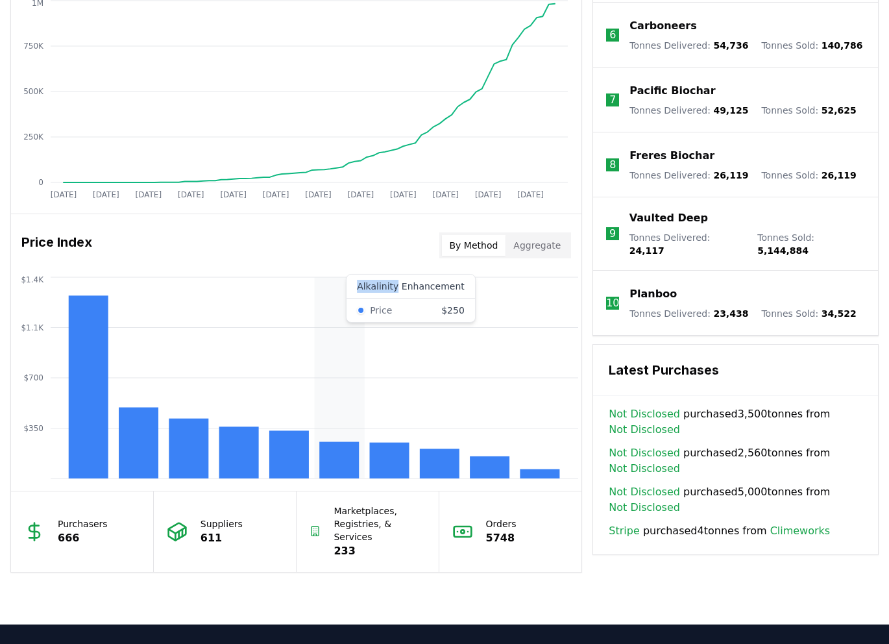
click at [344, 461] on rect at bounding box center [339, 460] width 40 height 36
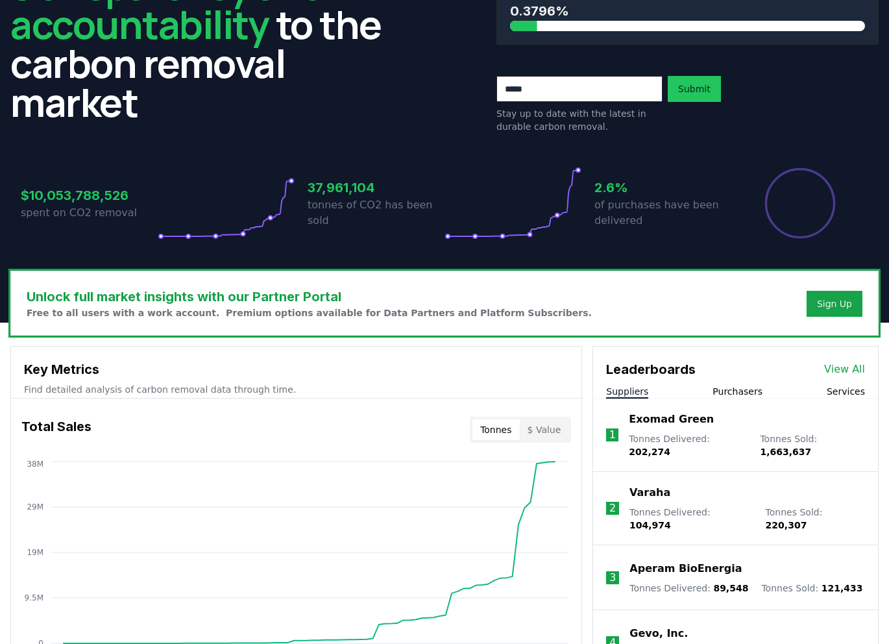
scroll to position [0, 0]
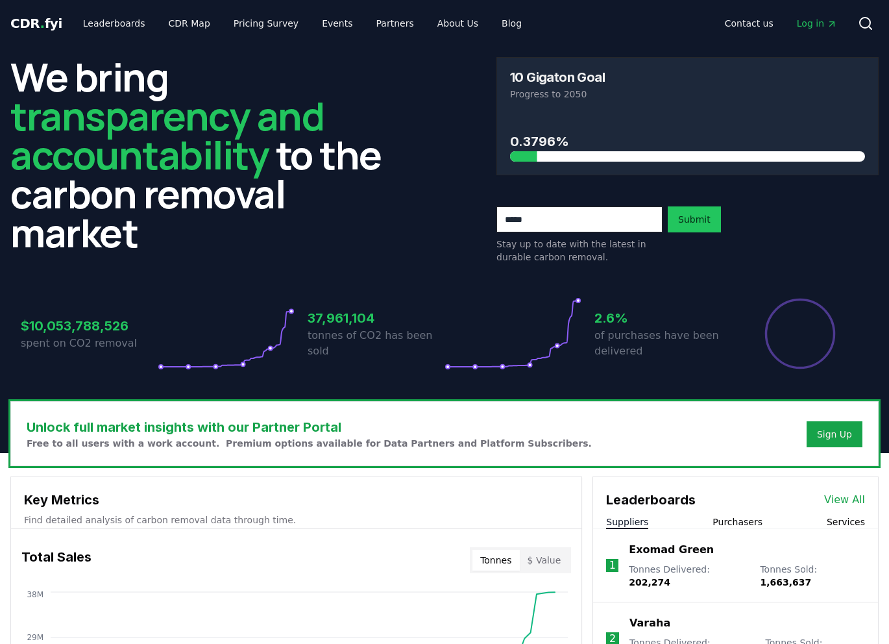
click at [810, 30] on link "Log in" at bounding box center [816, 23] width 61 height 23
